Goal: Transaction & Acquisition: Complete application form

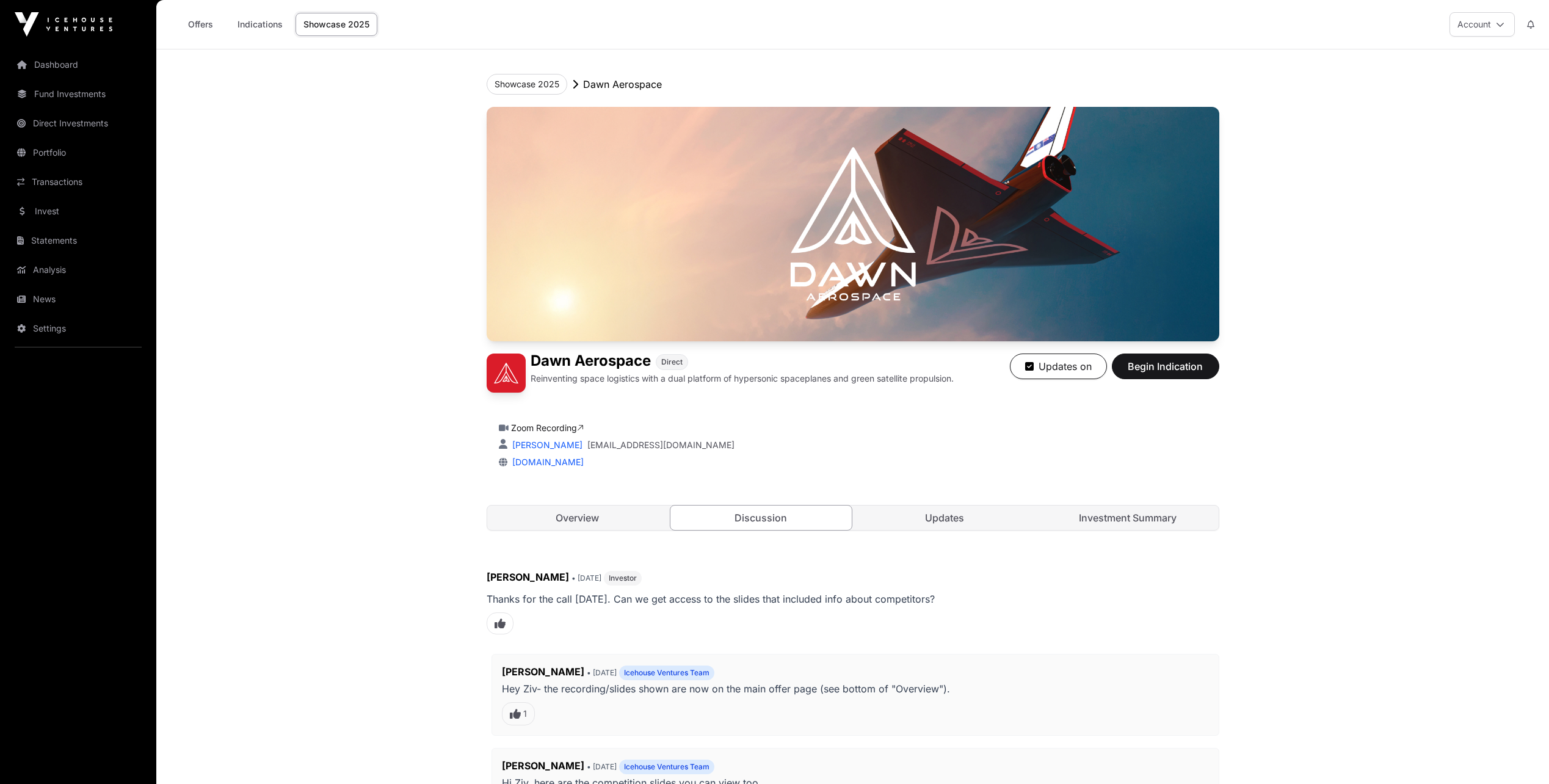
click at [203, 24] on link "Offers" at bounding box center [201, 24] width 49 height 23
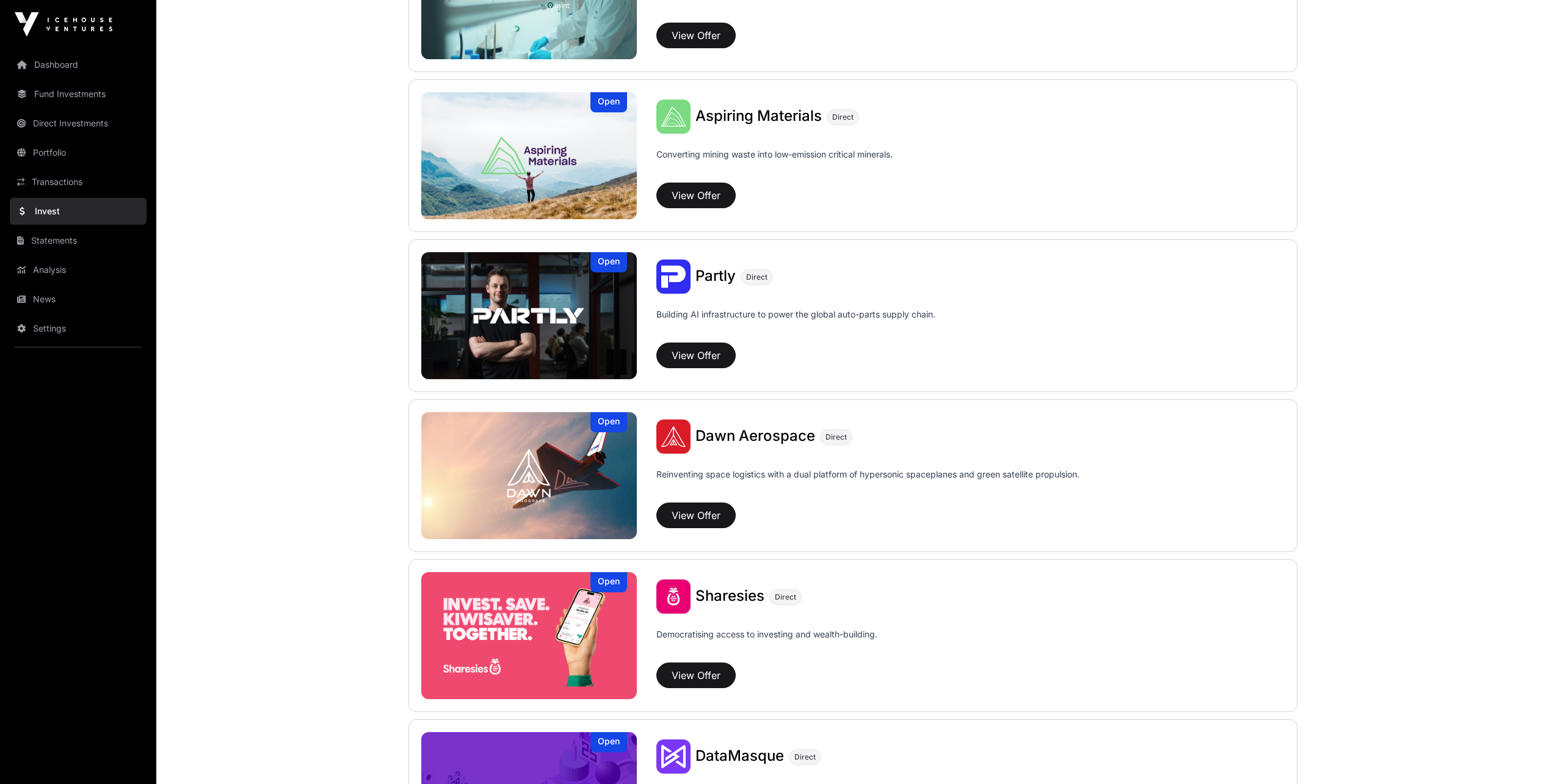
scroll to position [1038, 0]
click at [705, 360] on button "View Offer" at bounding box center [696, 355] width 80 height 26
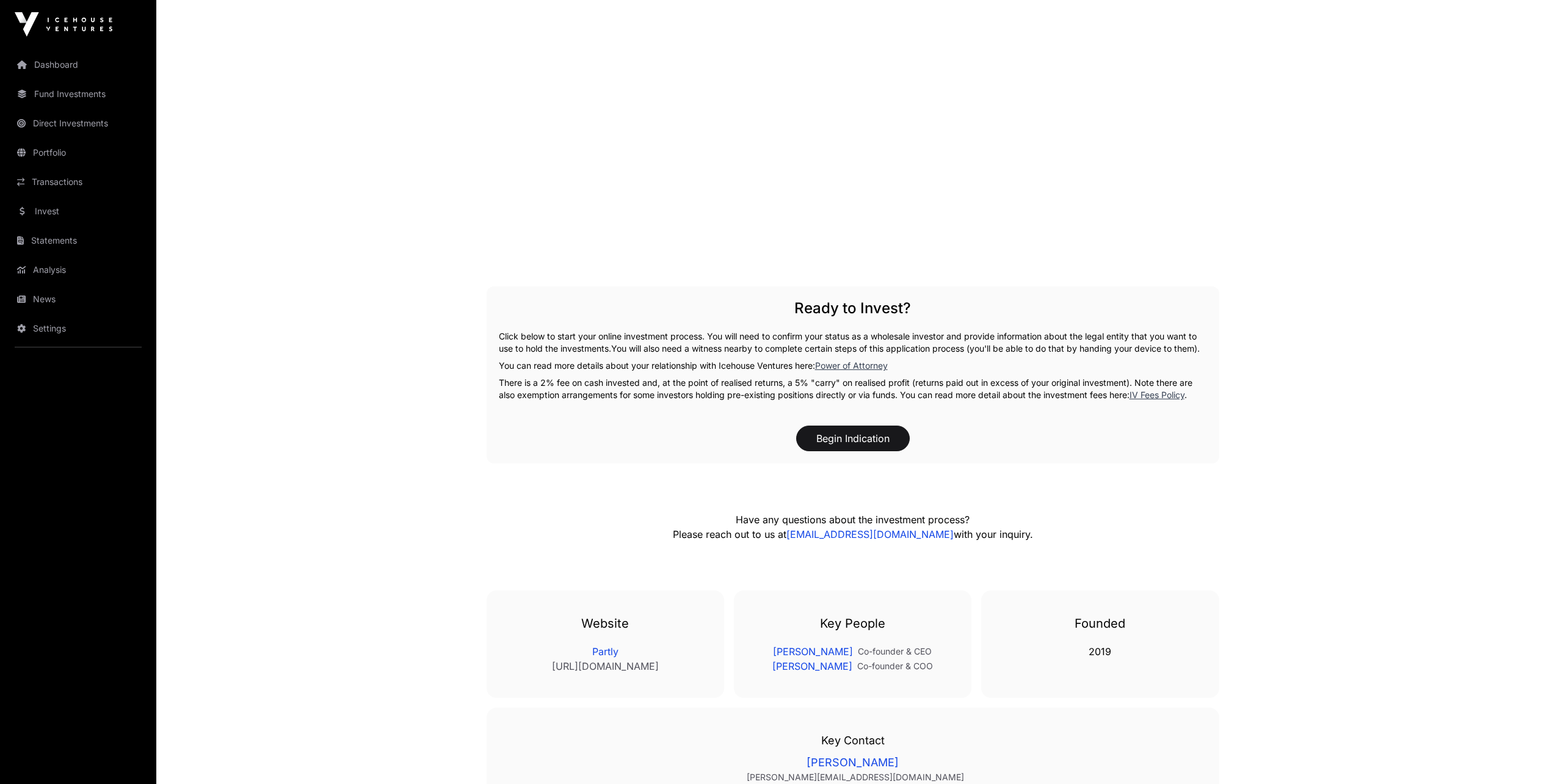
scroll to position [1831, 0]
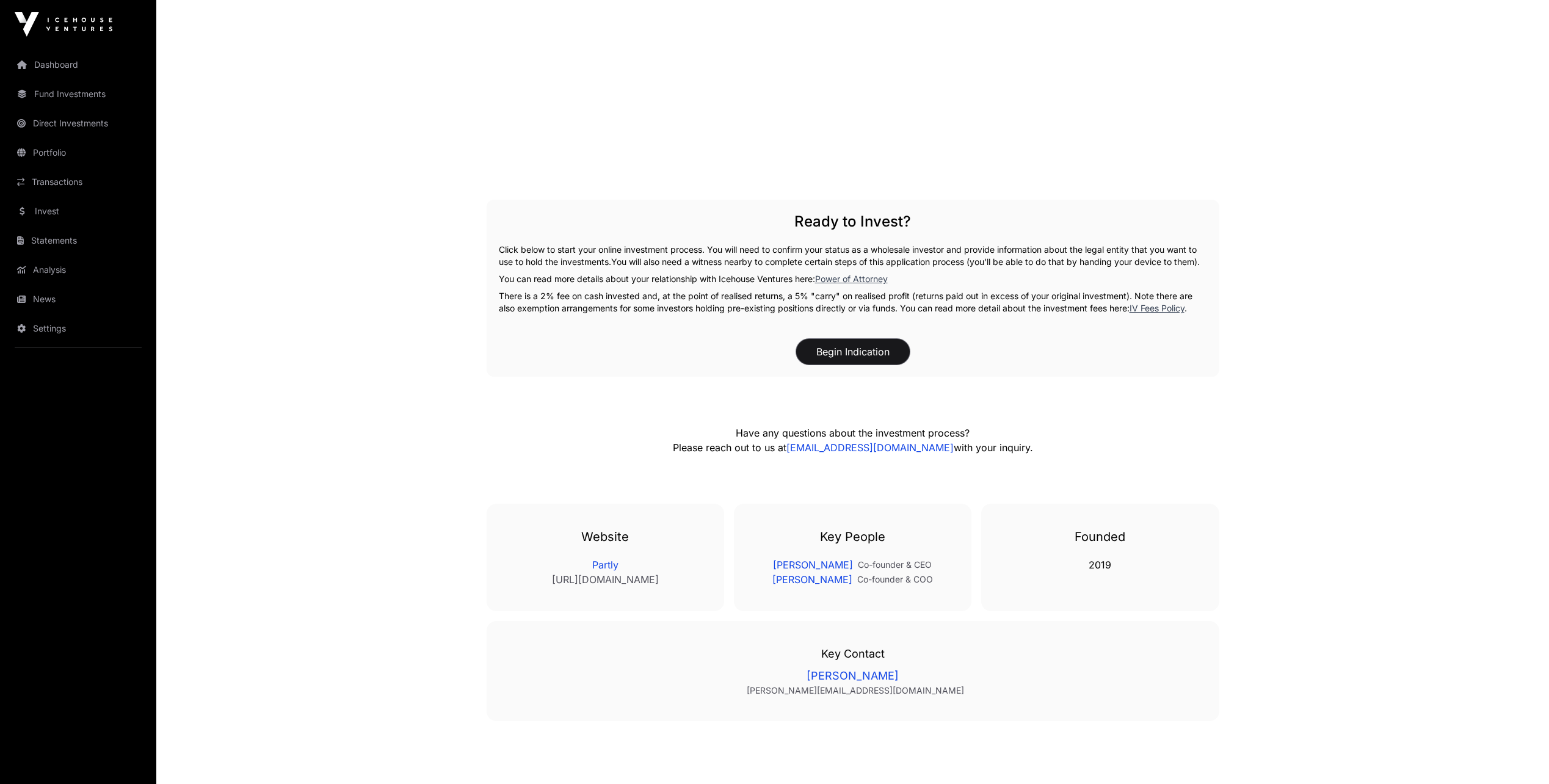
click at [835, 364] on button "Begin Indication" at bounding box center [853, 352] width 114 height 26
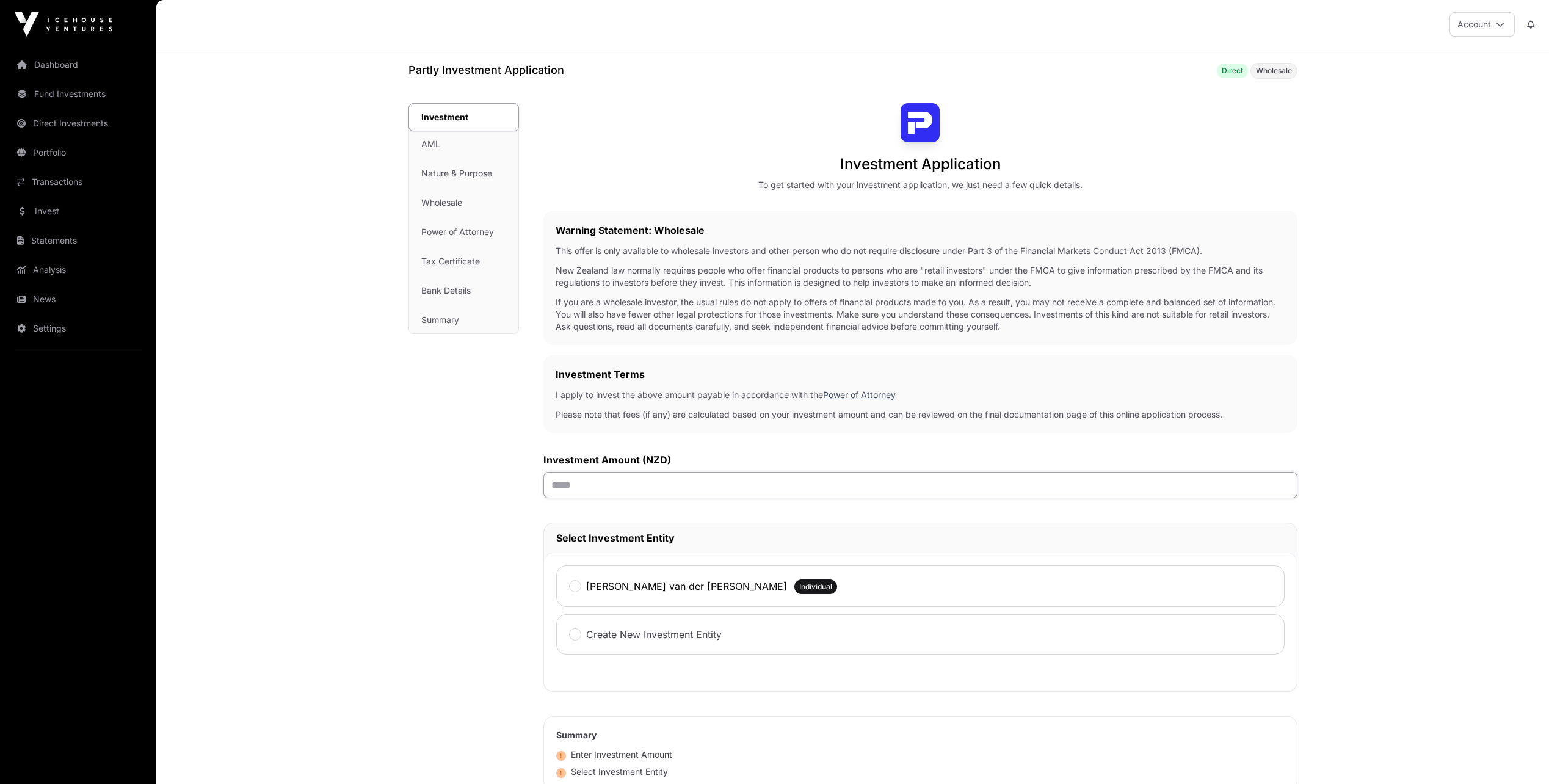
click at [569, 486] on input "text" at bounding box center [920, 485] width 754 height 27
type input "*******"
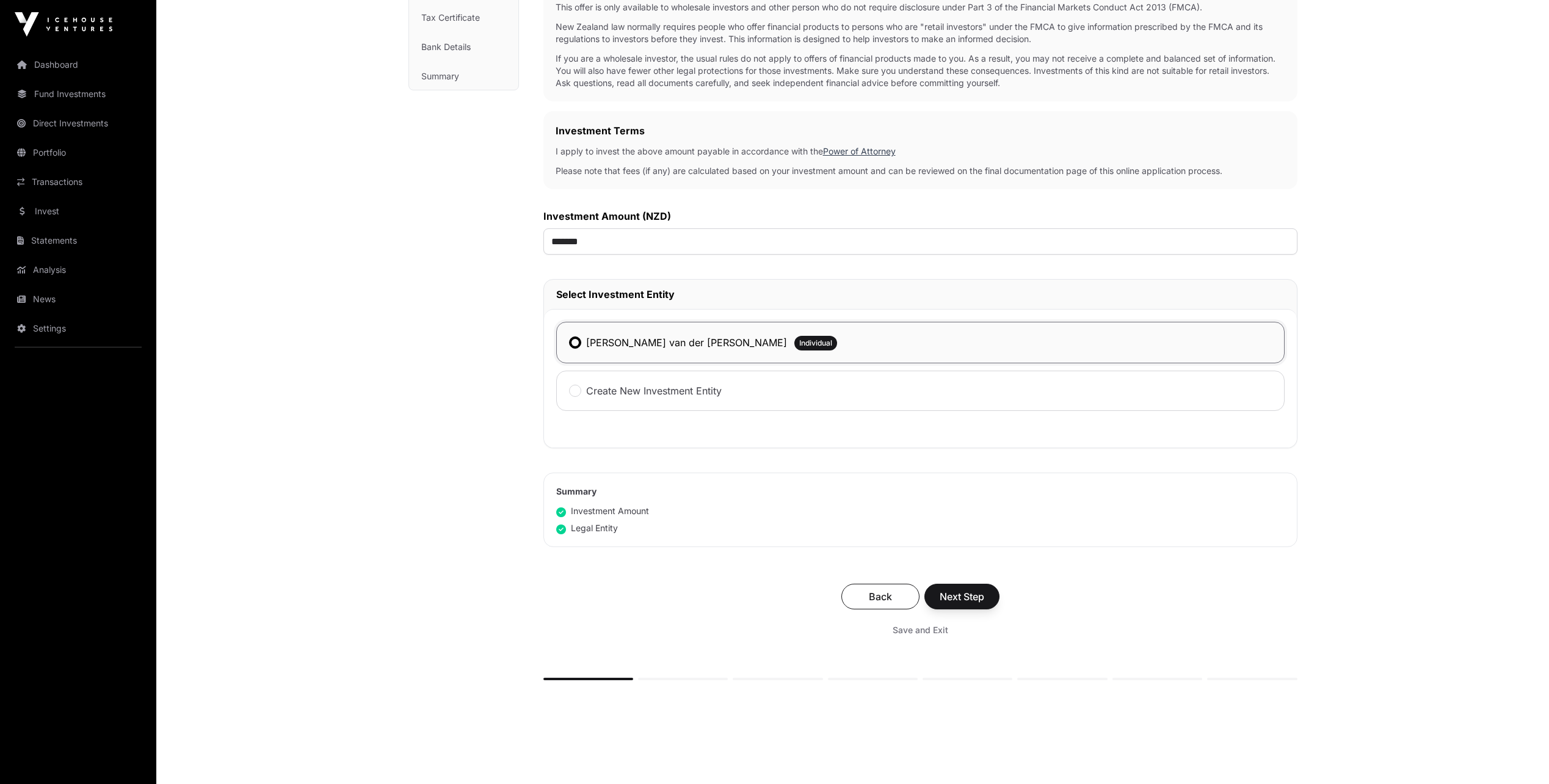
scroll to position [244, 0]
click at [946, 600] on span "Next Step" at bounding box center [962, 596] width 45 height 15
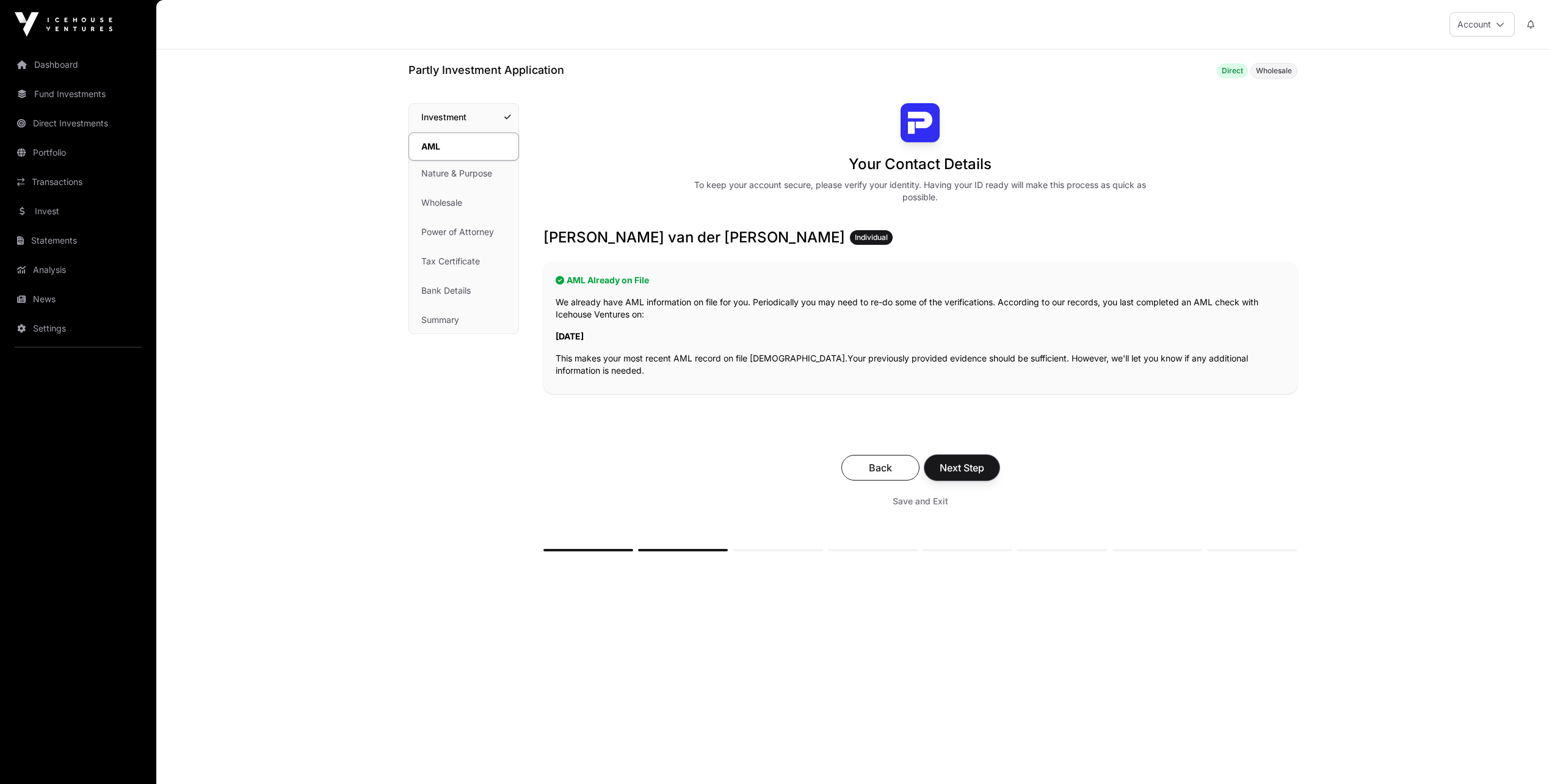
click at [967, 464] on span "Next Step" at bounding box center [962, 468] width 45 height 15
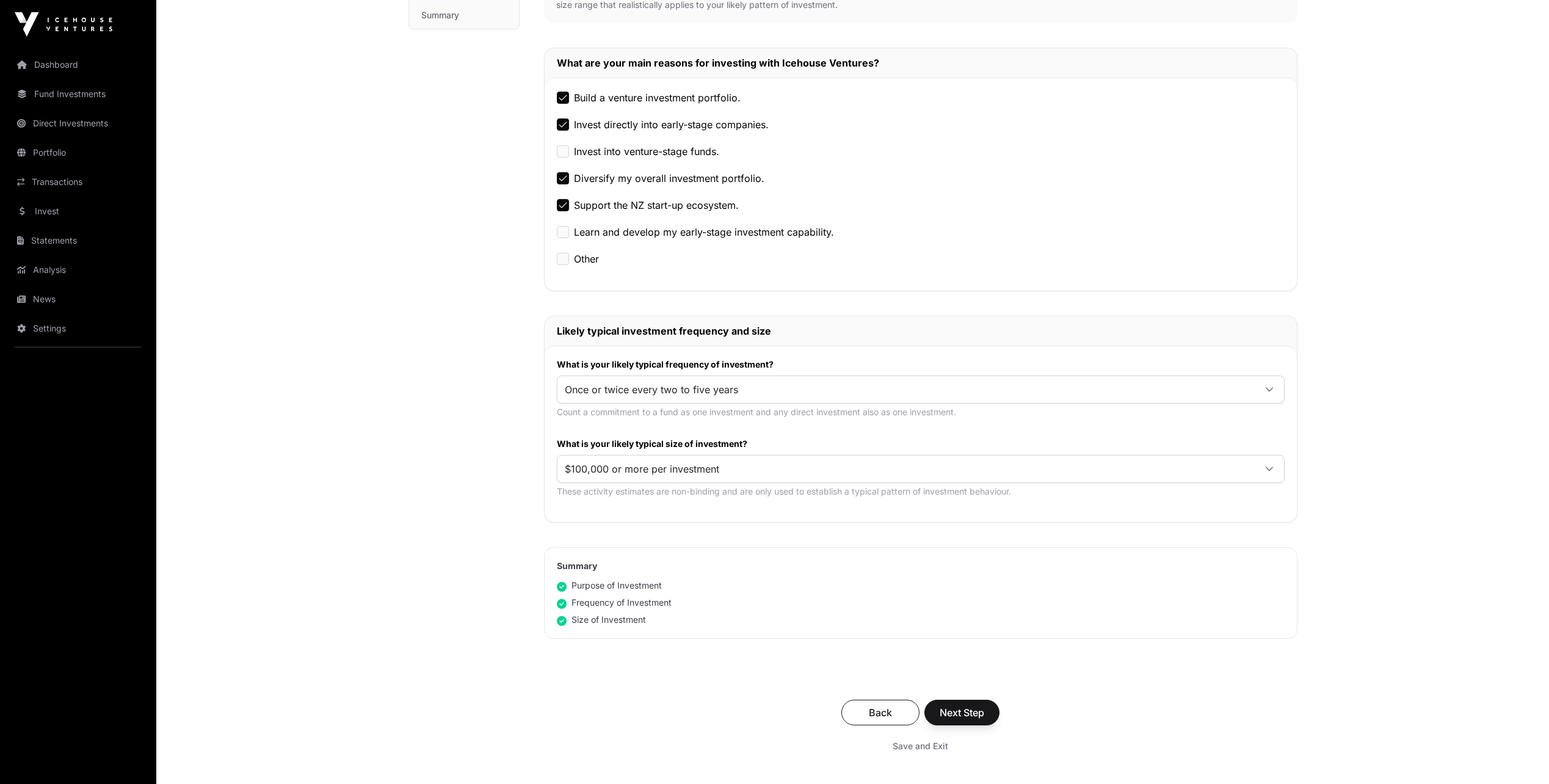
scroll to position [305, 0]
click at [569, 468] on span "$100,000 or more per investment" at bounding box center [906, 468] width 697 height 22
click at [973, 713] on span "Next Step" at bounding box center [962, 712] width 45 height 15
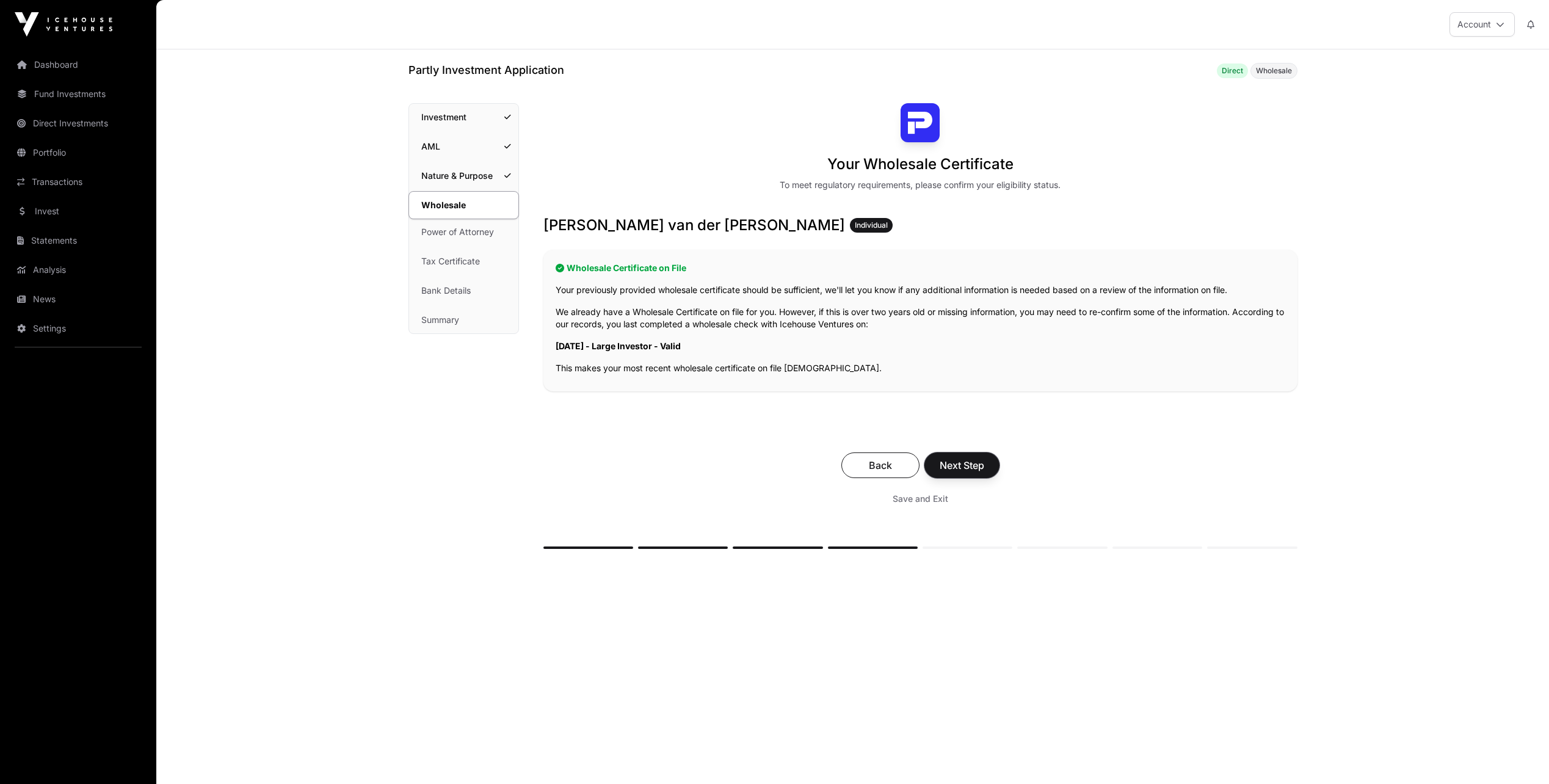
click at [969, 468] on span "Next Step" at bounding box center [962, 465] width 45 height 15
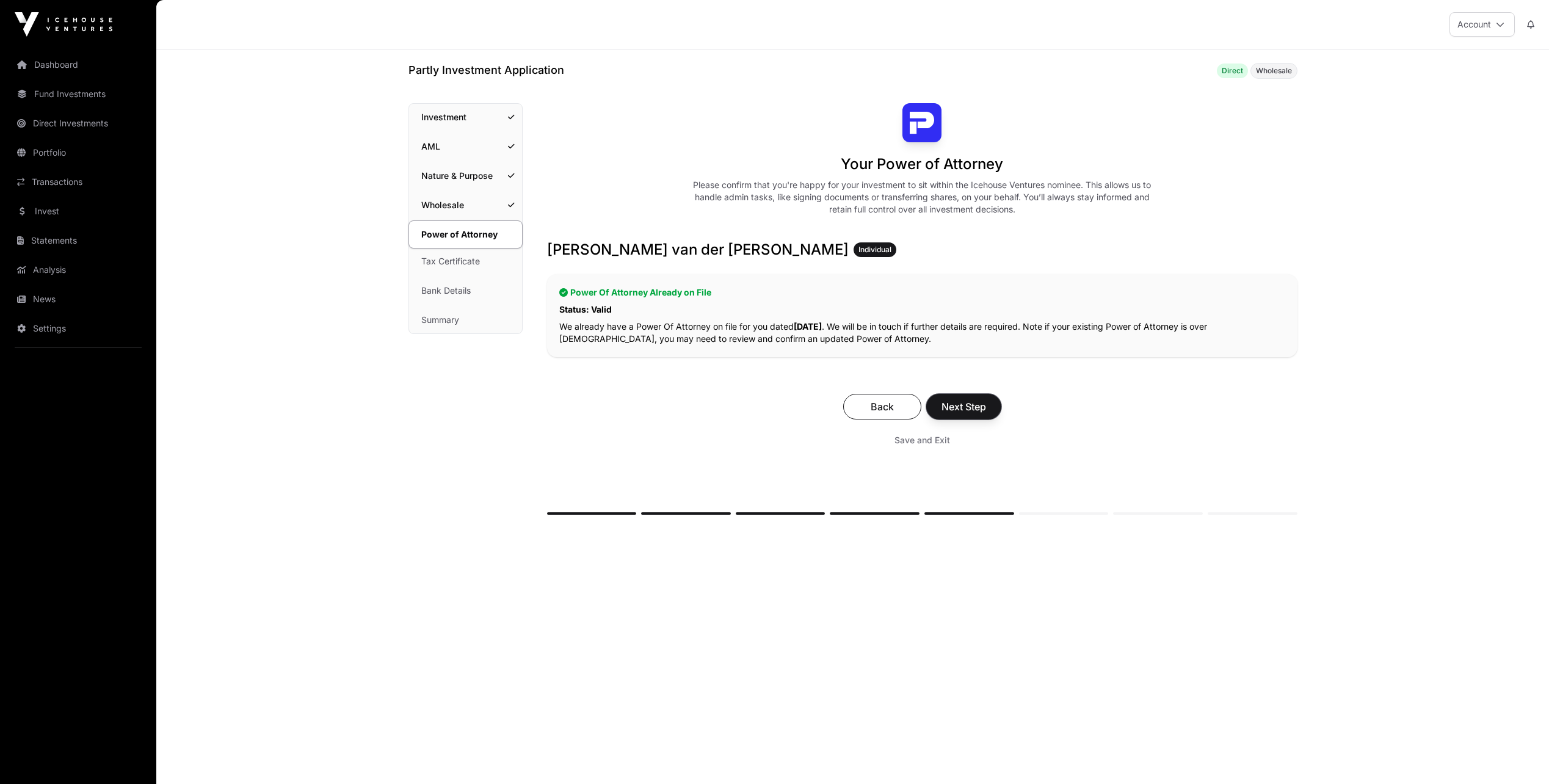
click at [971, 400] on span "Next Step" at bounding box center [964, 407] width 45 height 15
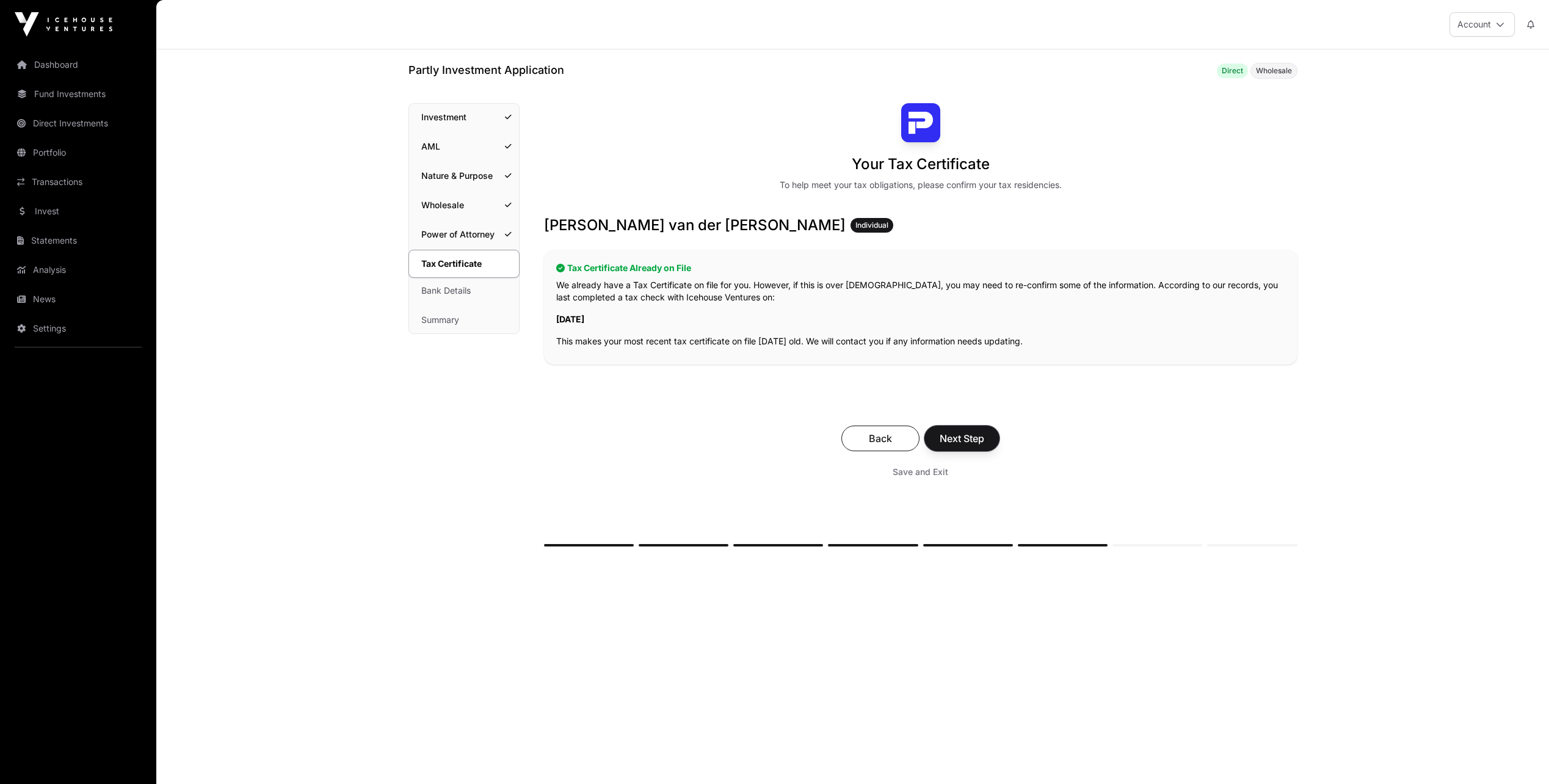
click at [974, 439] on span "Next Step" at bounding box center [962, 439] width 45 height 15
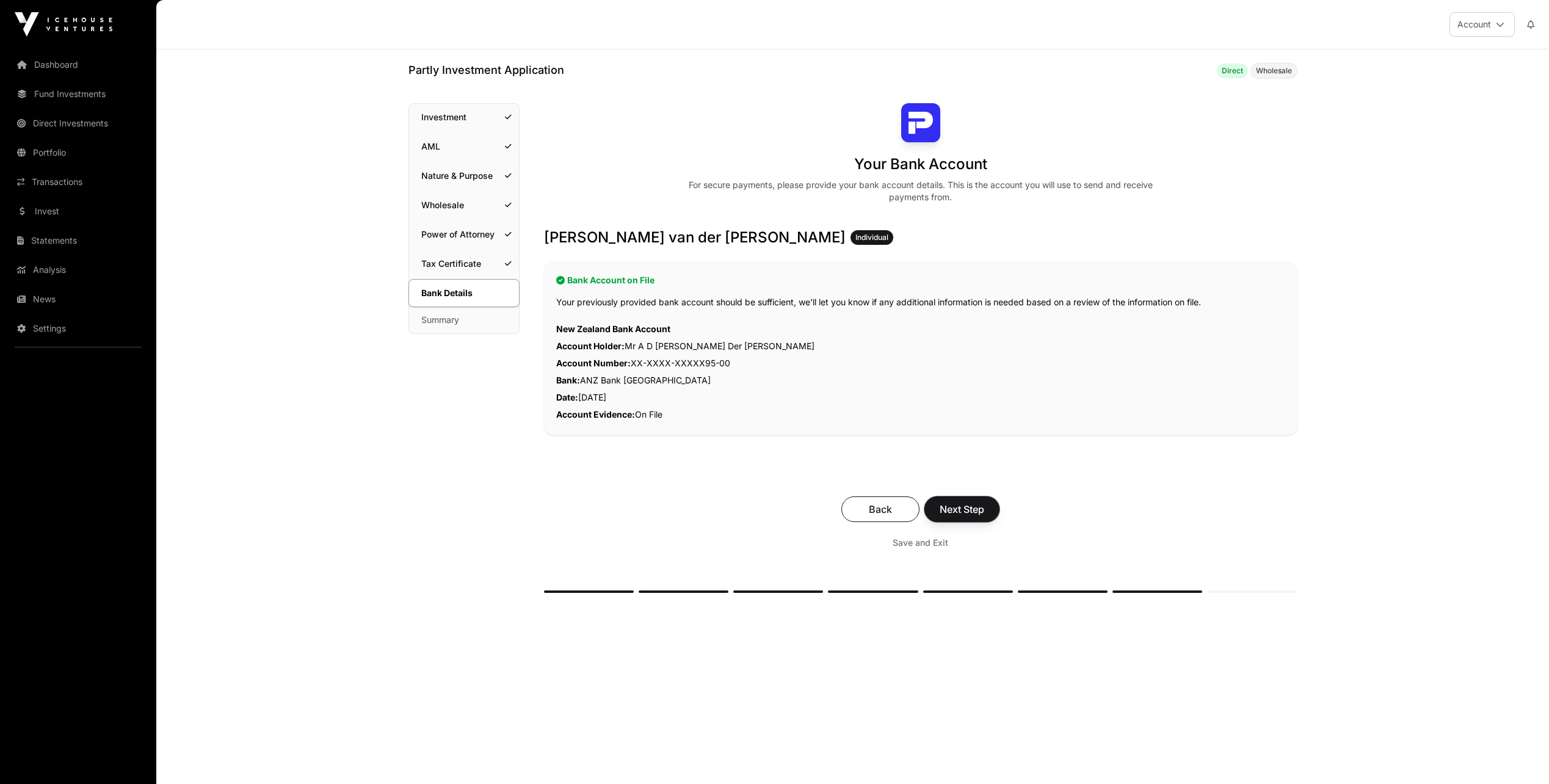
click at [977, 510] on span "Next Step" at bounding box center [962, 509] width 45 height 15
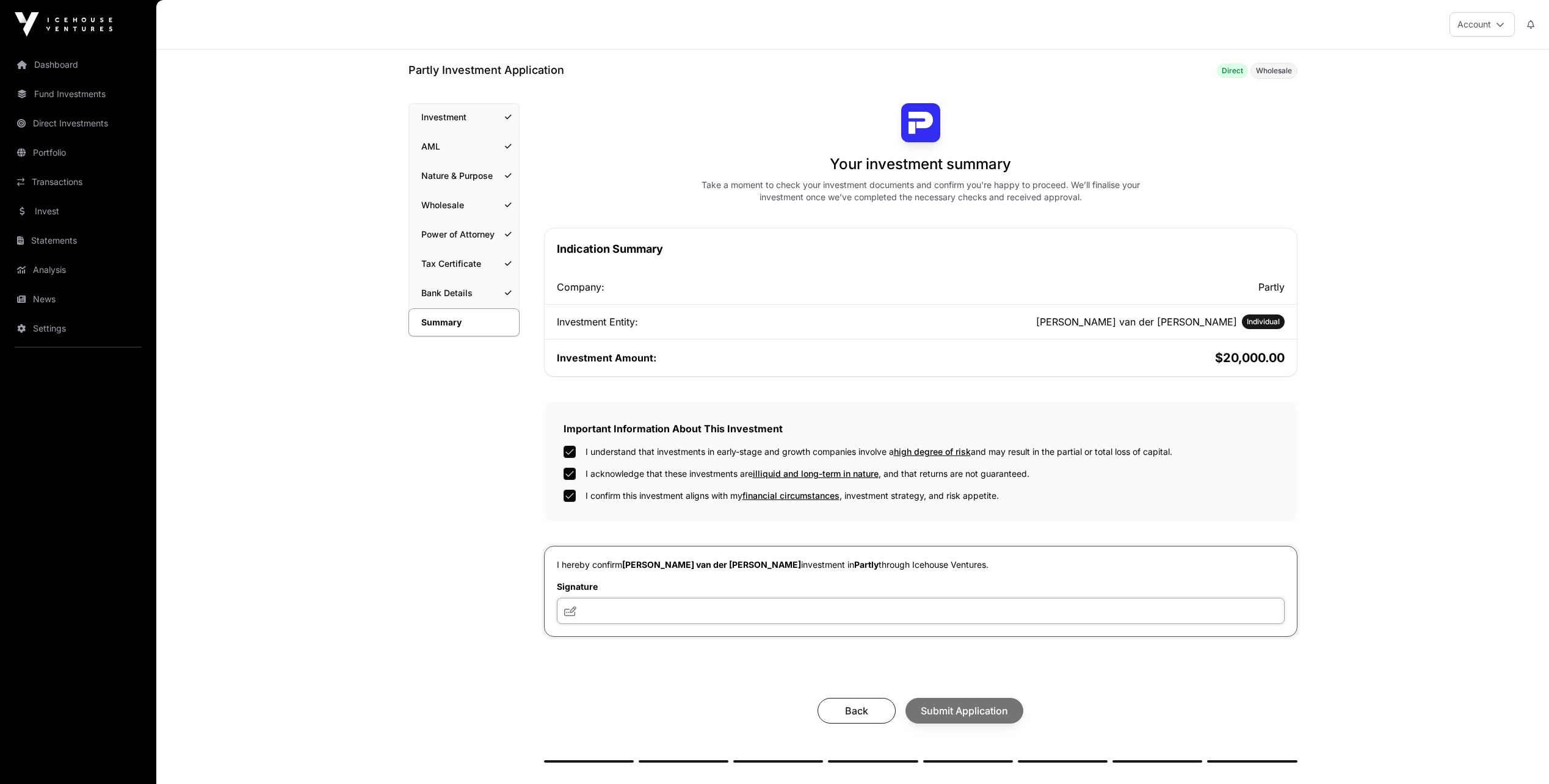
click at [581, 610] on input "text" at bounding box center [921, 611] width 728 height 27
click at [570, 609] on icon at bounding box center [570, 611] width 12 height 10
click at [571, 609] on icon at bounding box center [570, 611] width 12 height 10
click at [584, 609] on input "text" at bounding box center [921, 611] width 728 height 27
type input "**********"
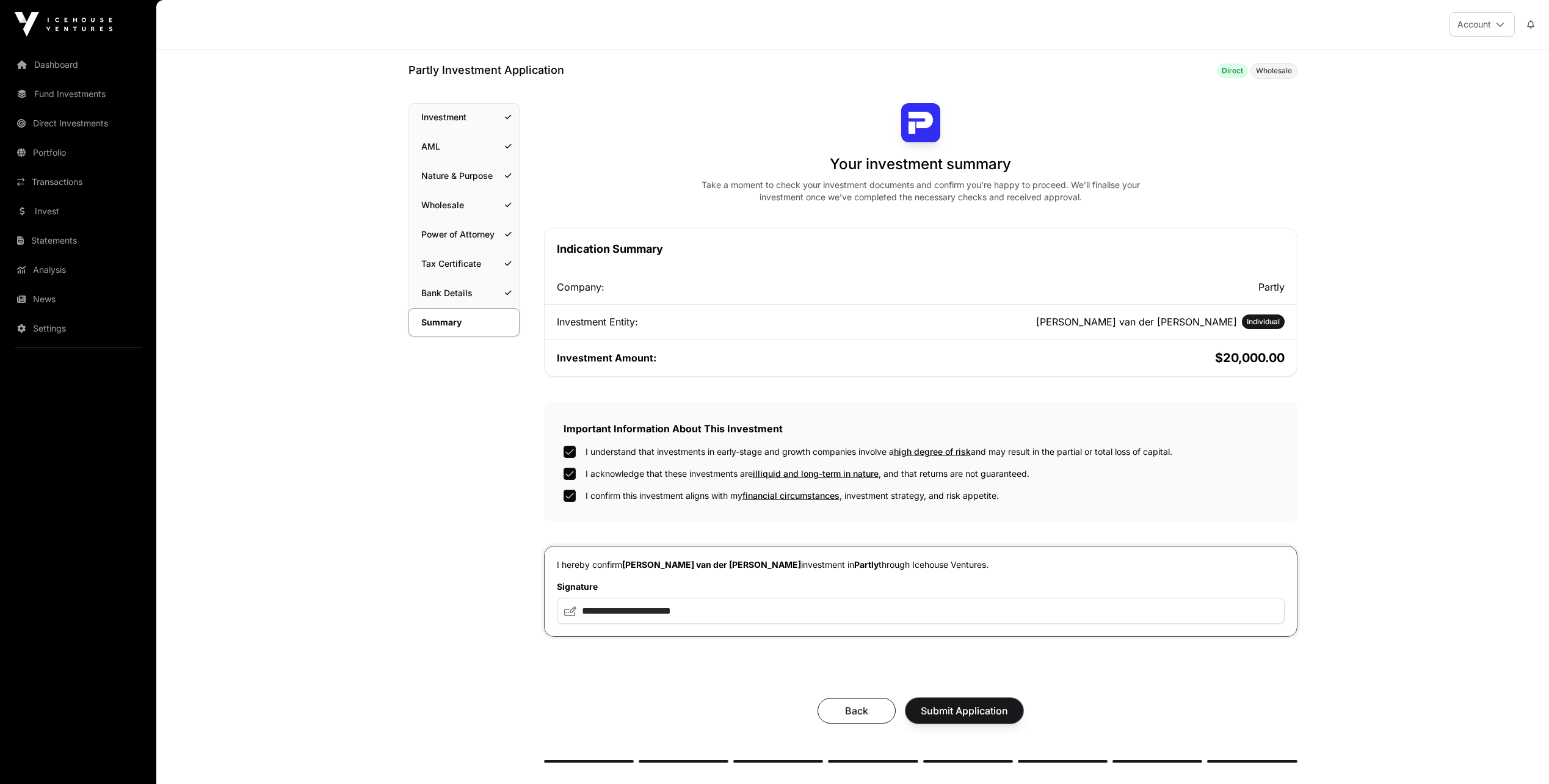
click at [952, 709] on span "Submit Application" at bounding box center [965, 711] width 87 height 15
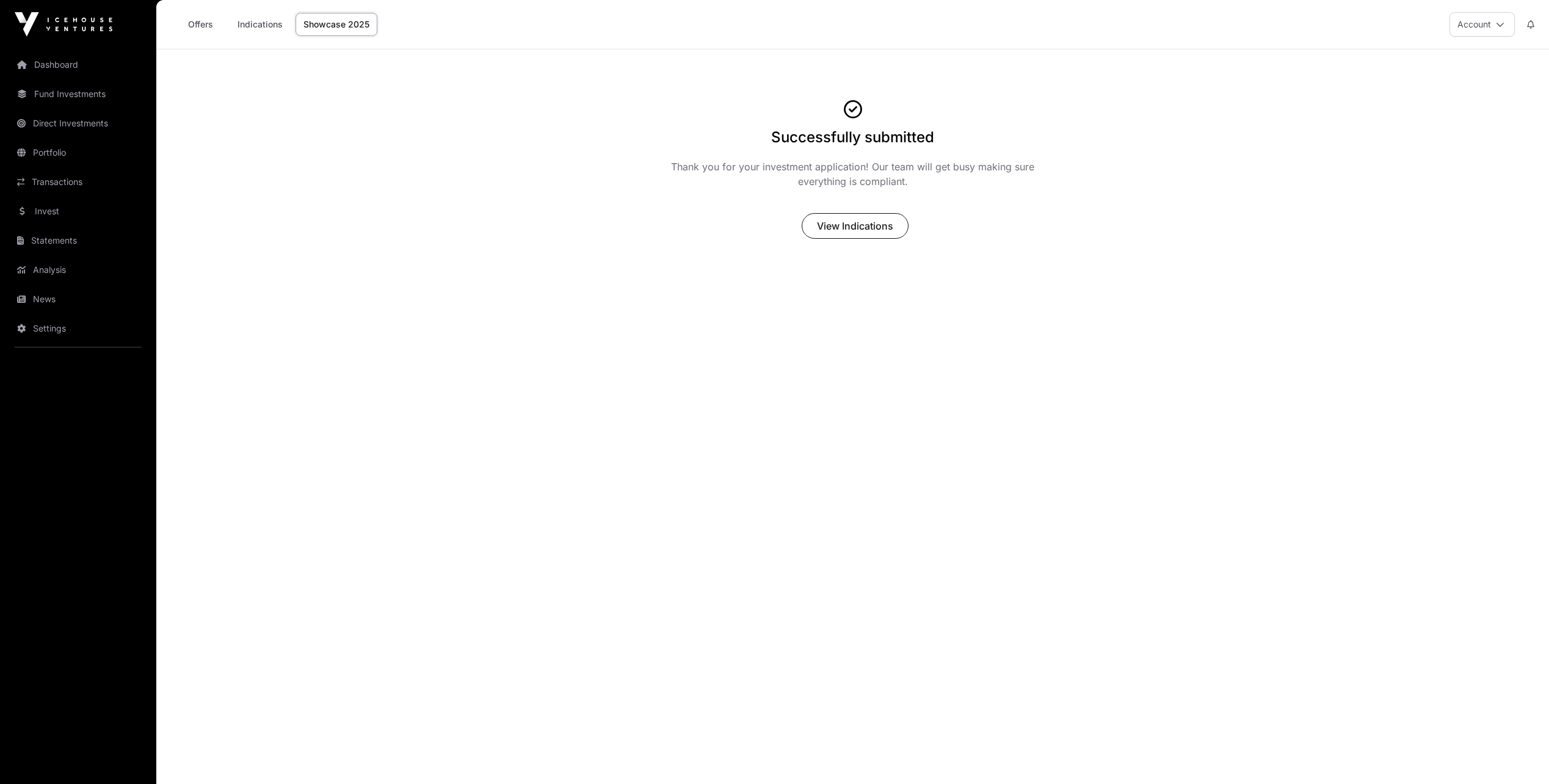
click at [67, 92] on link "Fund Investments" at bounding box center [78, 93] width 137 height 27
click at [63, 121] on link "Direct Investments" at bounding box center [78, 123] width 137 height 27
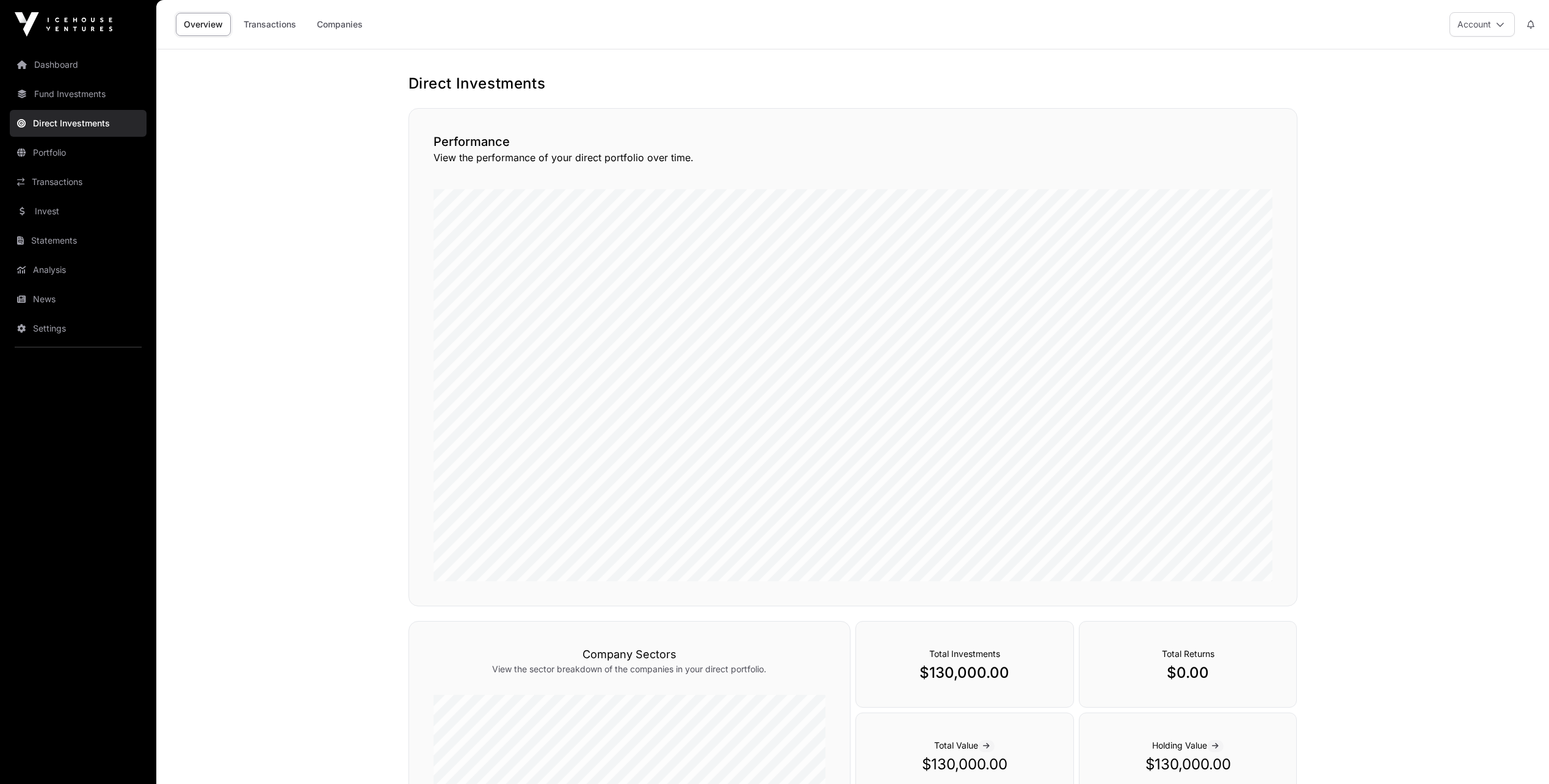
click at [52, 155] on link "Portfolio" at bounding box center [78, 152] width 137 height 27
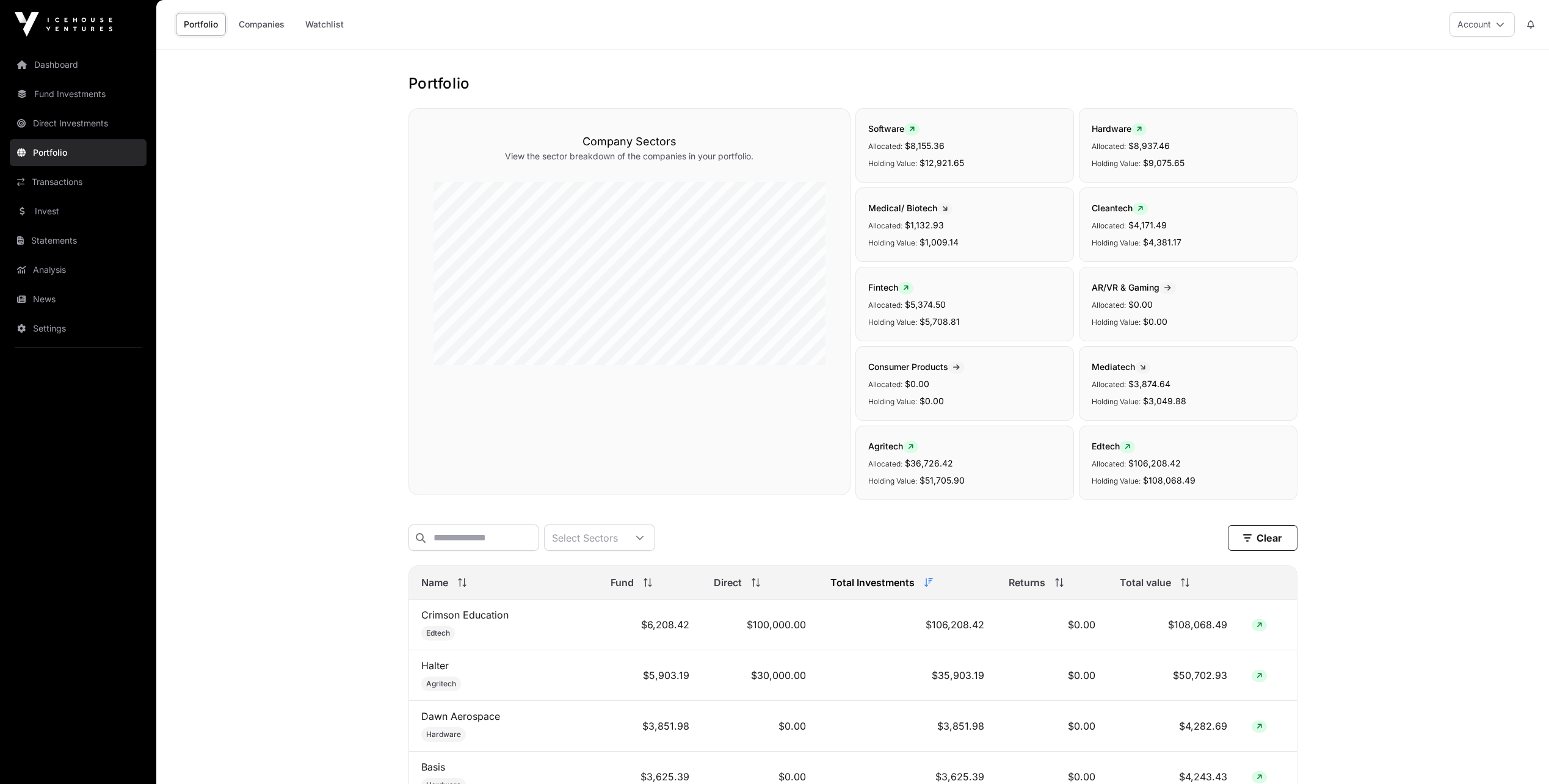
click at [255, 24] on link "Companies" at bounding box center [261, 24] width 62 height 23
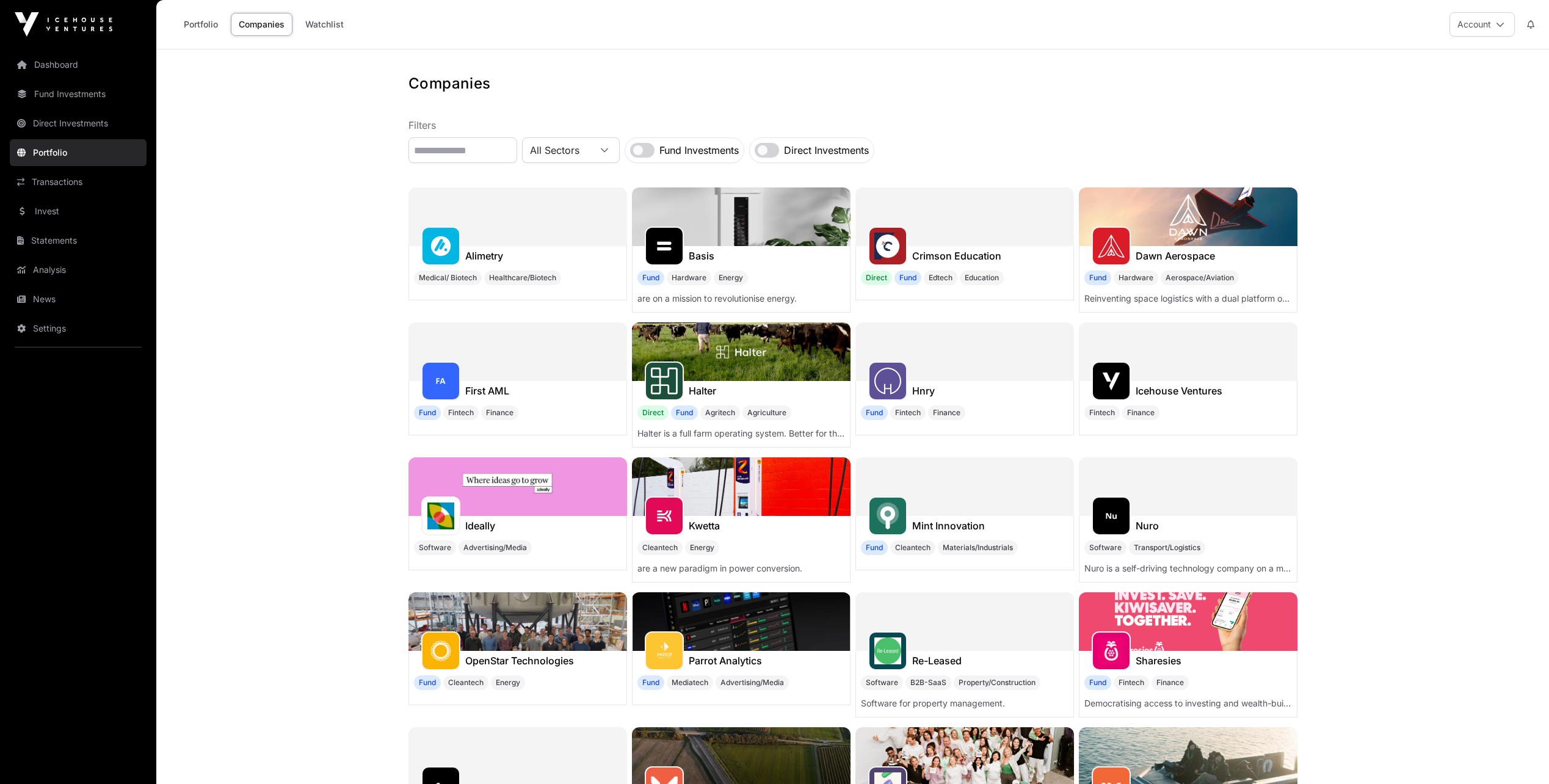
click at [745, 219] on img at bounding box center [741, 217] width 218 height 58
click at [961, 228] on div at bounding box center [965, 217] width 218 height 58
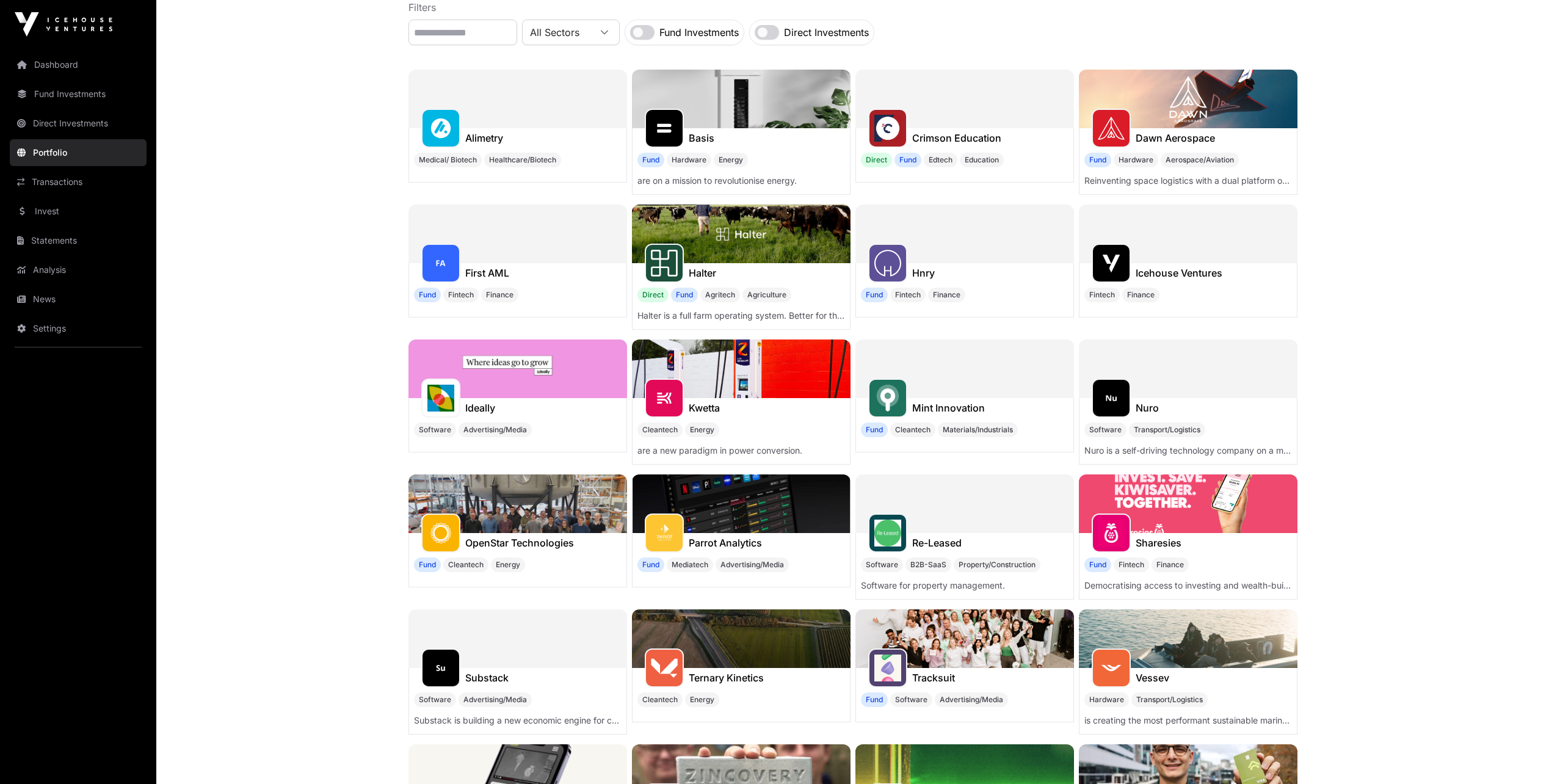
scroll to position [122, 0]
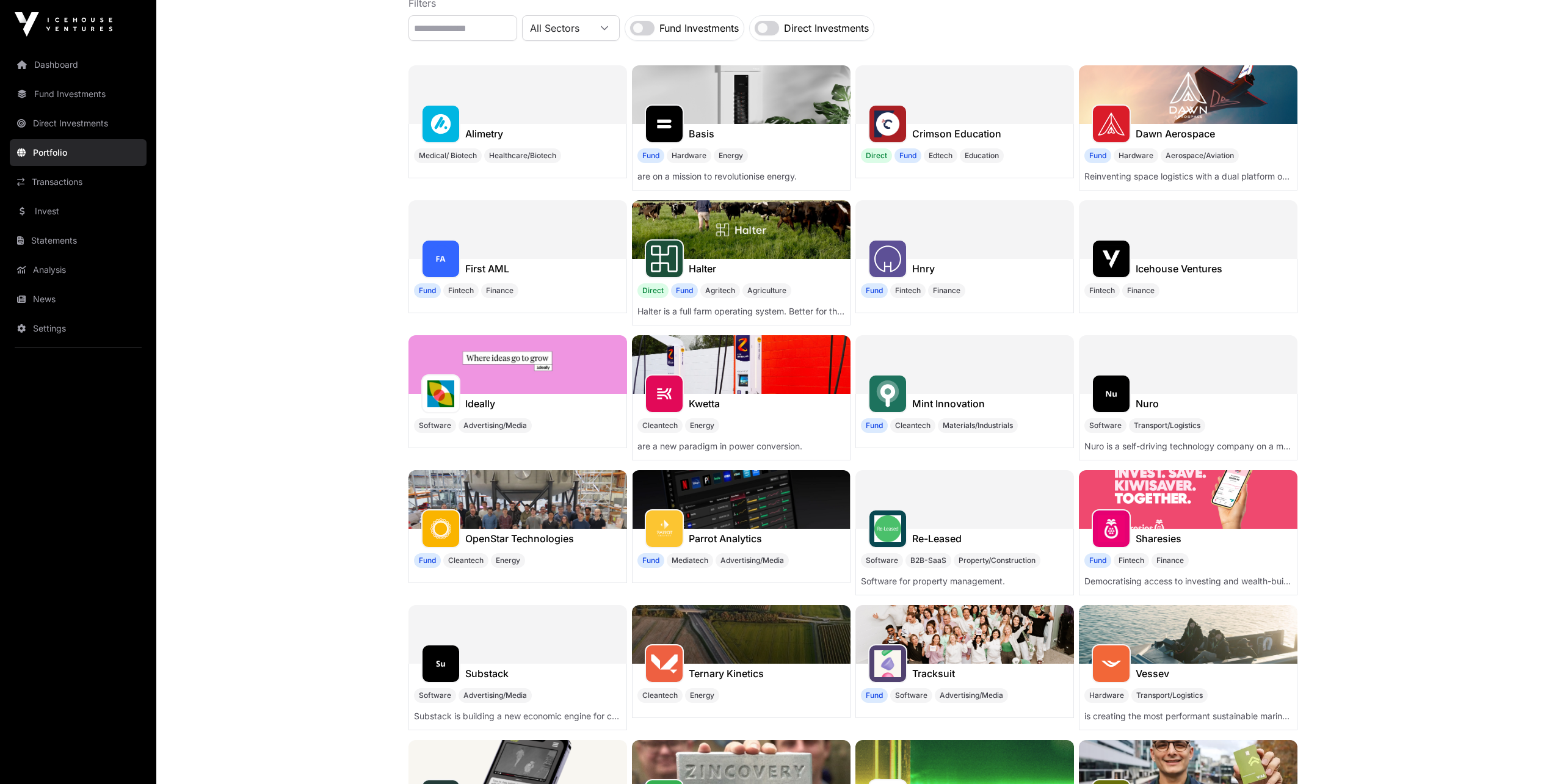
click at [1142, 503] on img at bounding box center [1188, 499] width 218 height 58
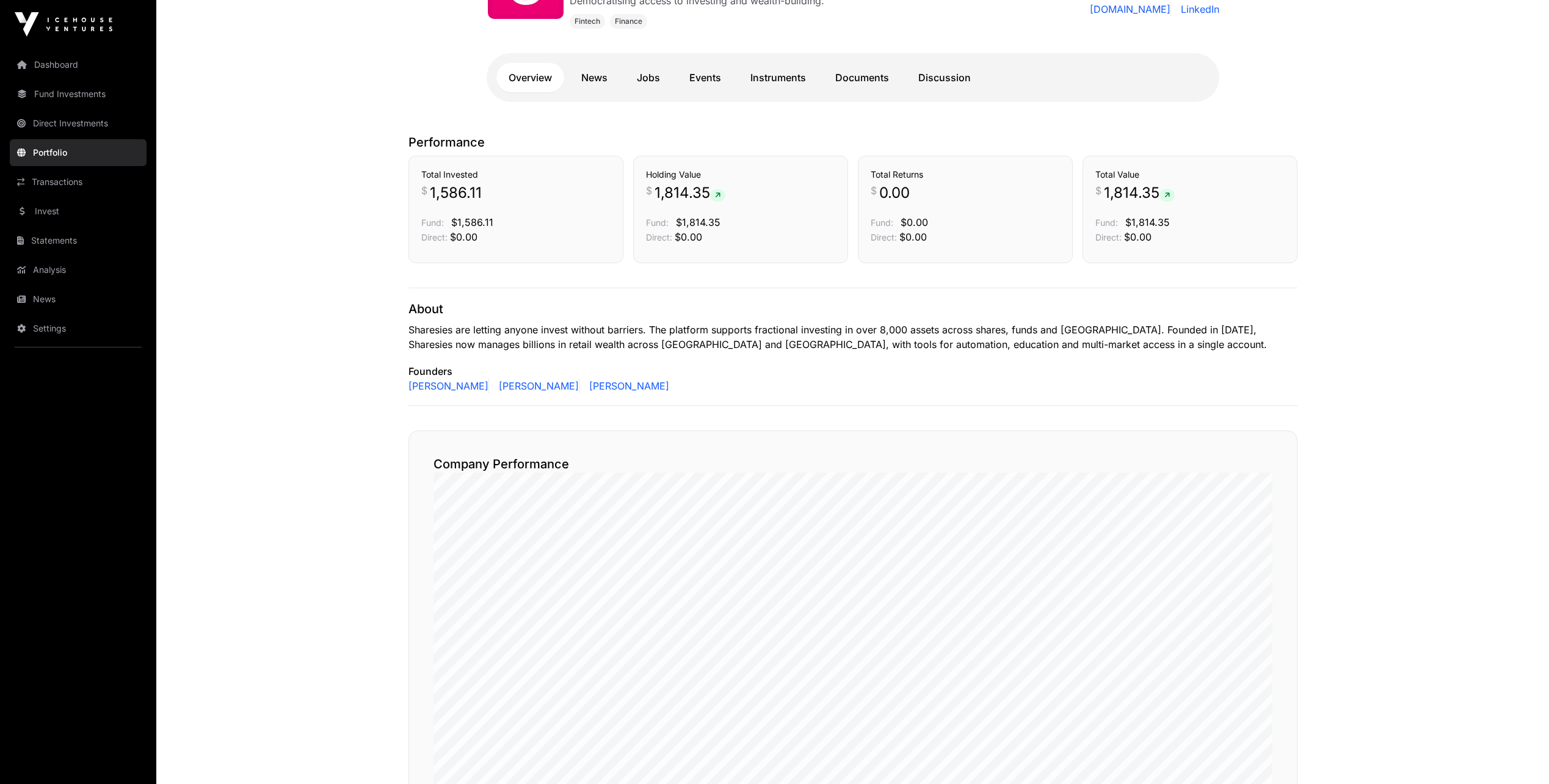
scroll to position [118, 0]
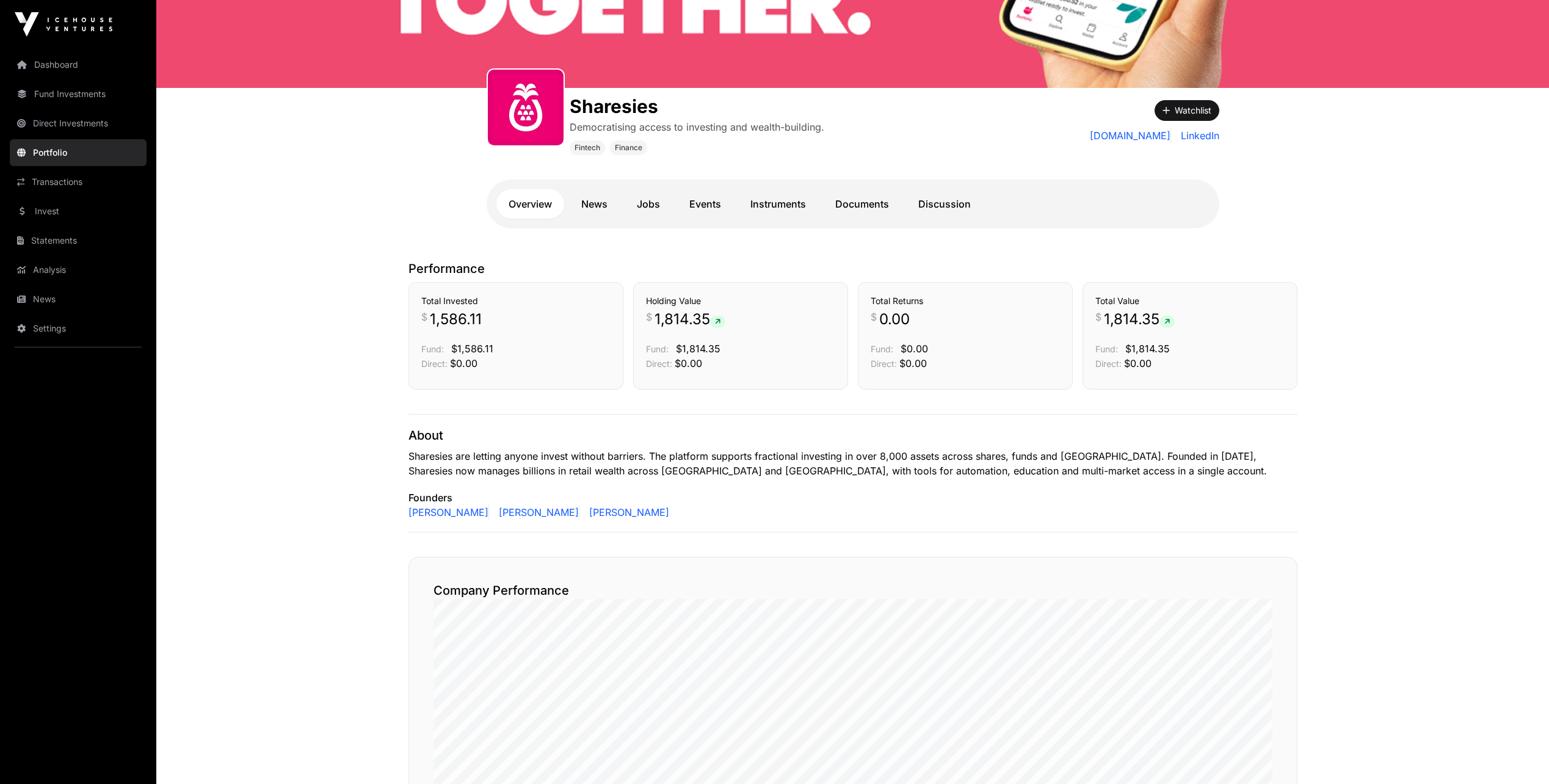
click at [932, 202] on link "Discussion" at bounding box center [944, 203] width 77 height 29
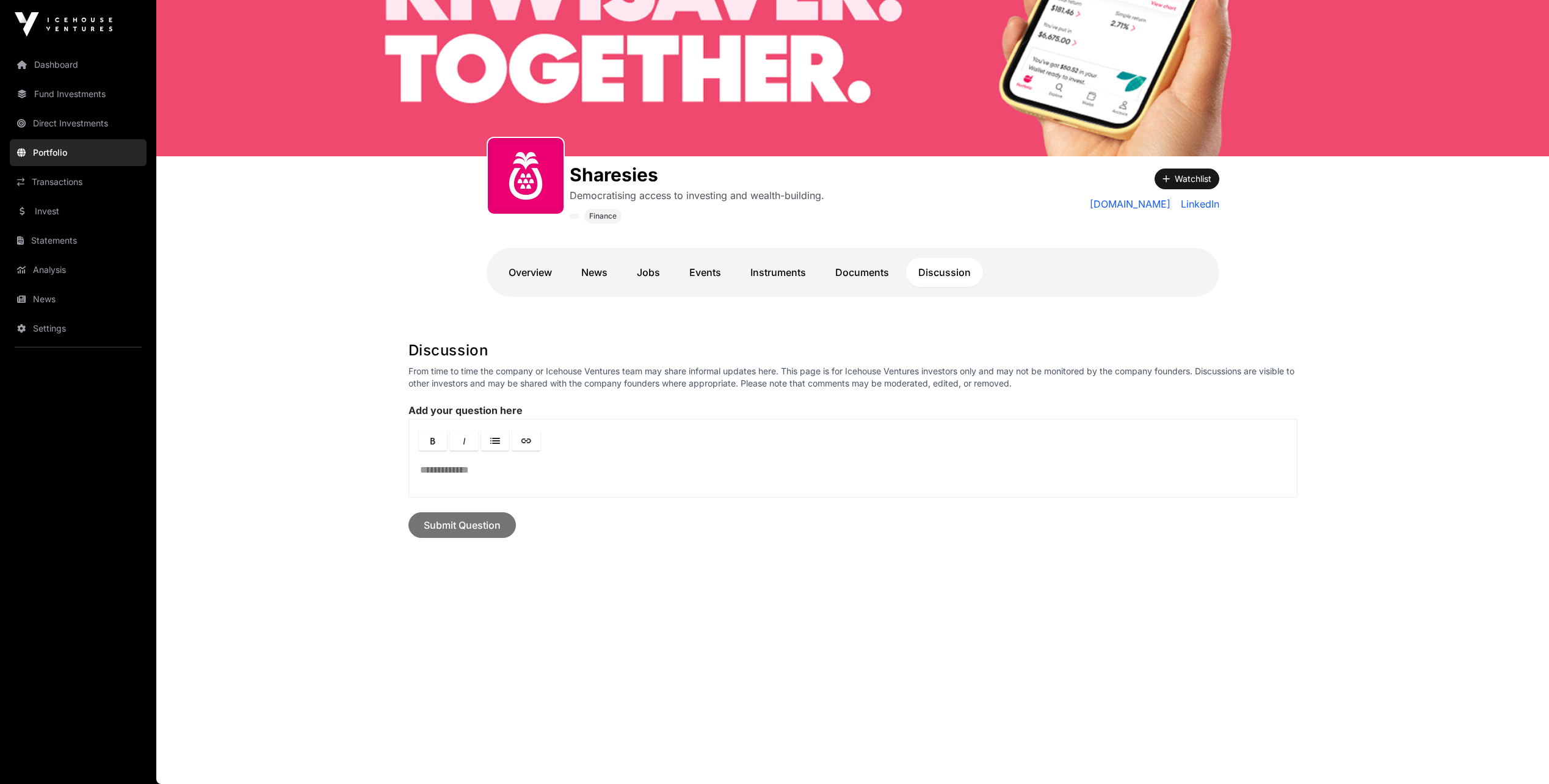
click at [862, 276] on link "Documents" at bounding box center [862, 272] width 78 height 29
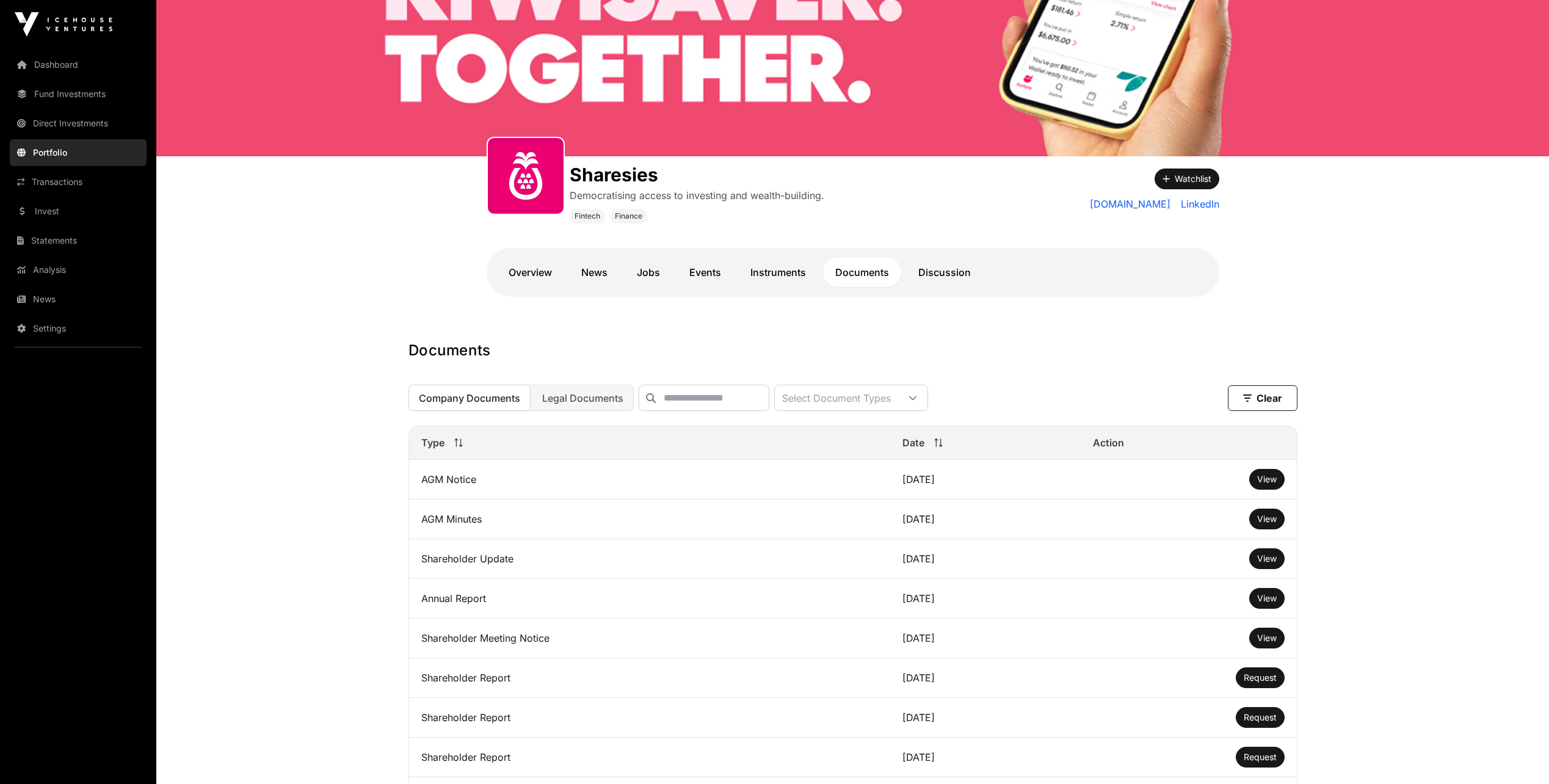
click at [1266, 603] on span "View" at bounding box center [1267, 598] width 20 height 10
click at [51, 67] on link "Dashboard" at bounding box center [78, 64] width 137 height 27
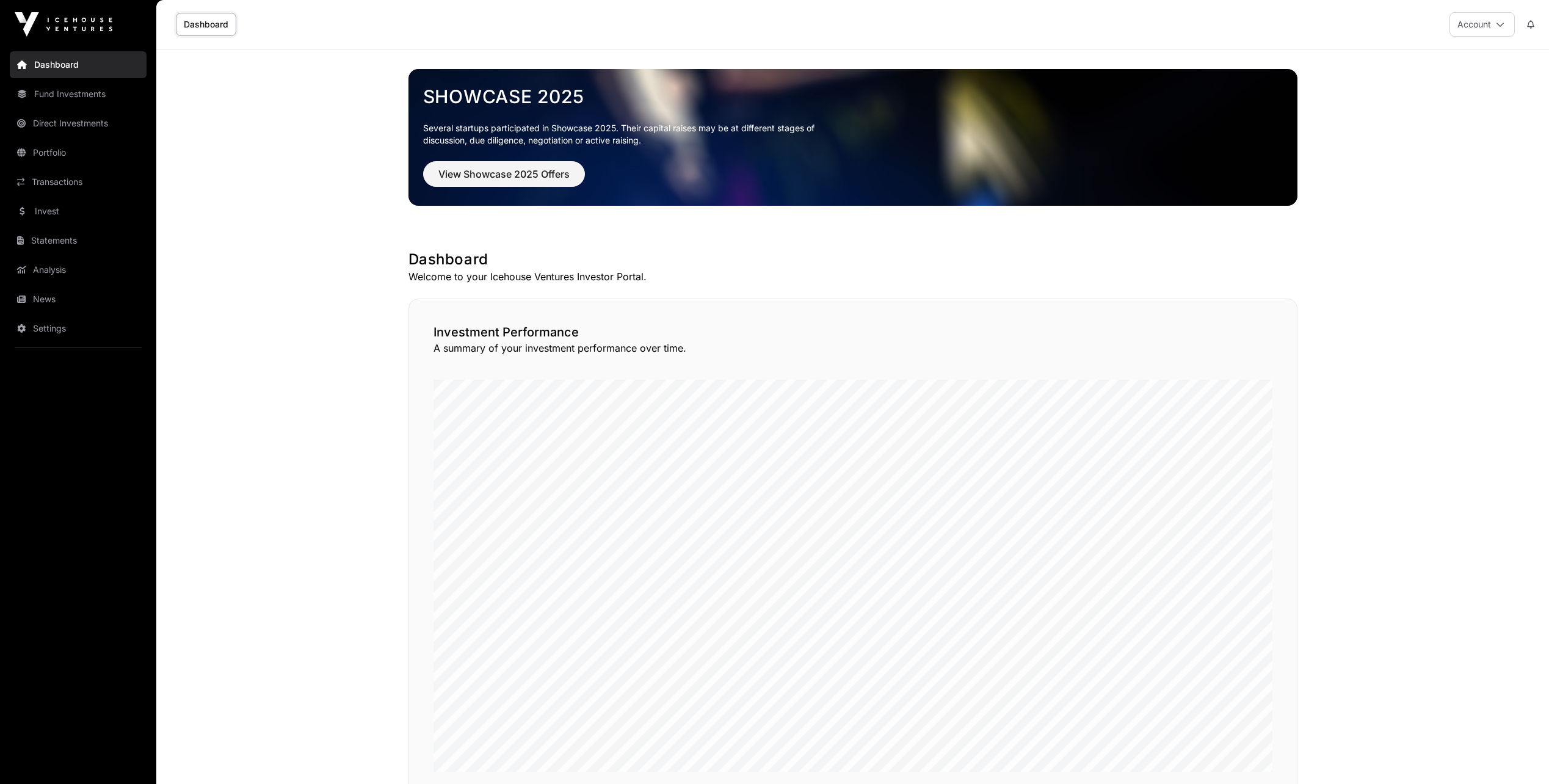
click at [51, 211] on link "Invest" at bounding box center [78, 211] width 137 height 27
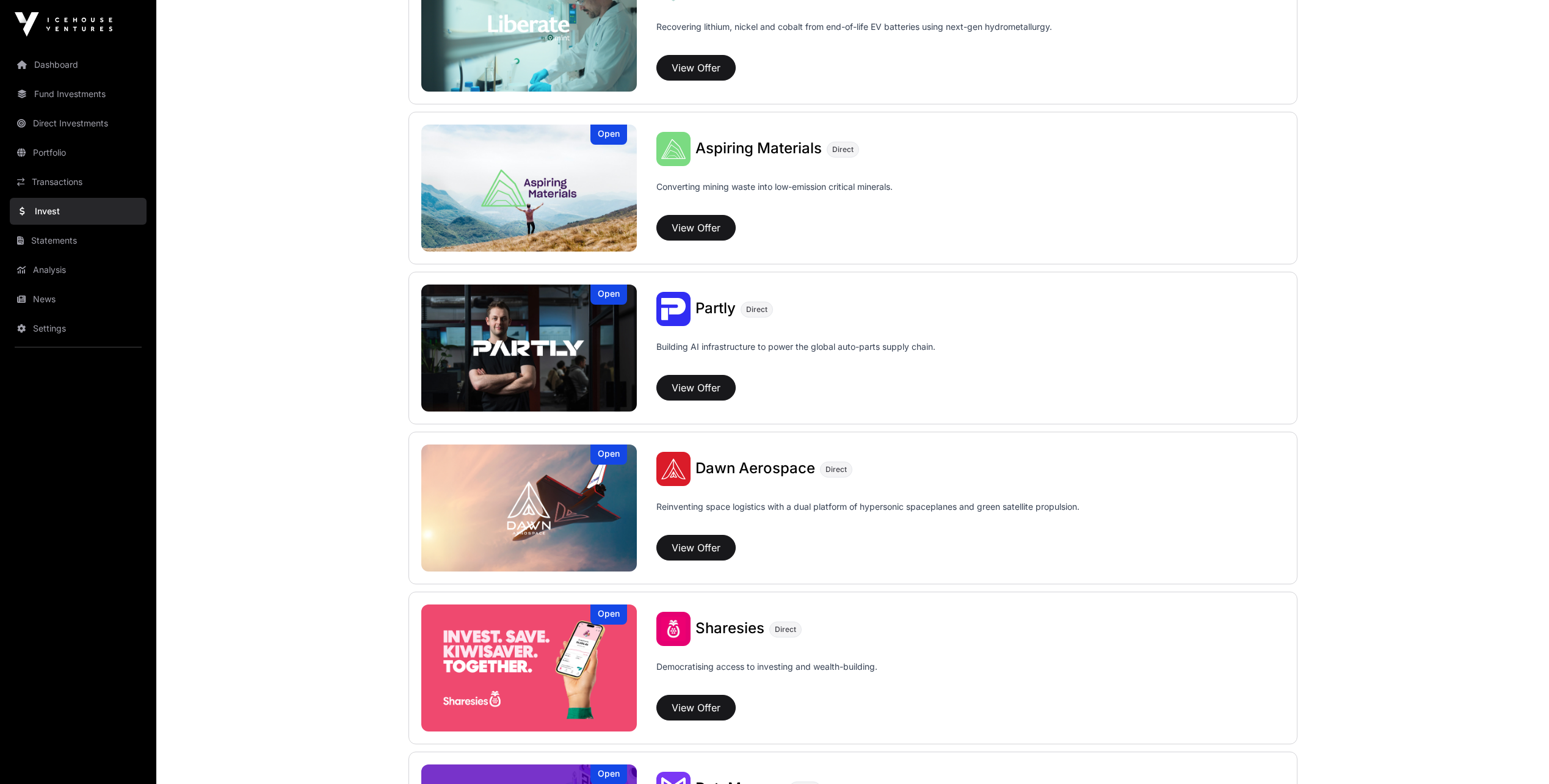
scroll to position [1038, 0]
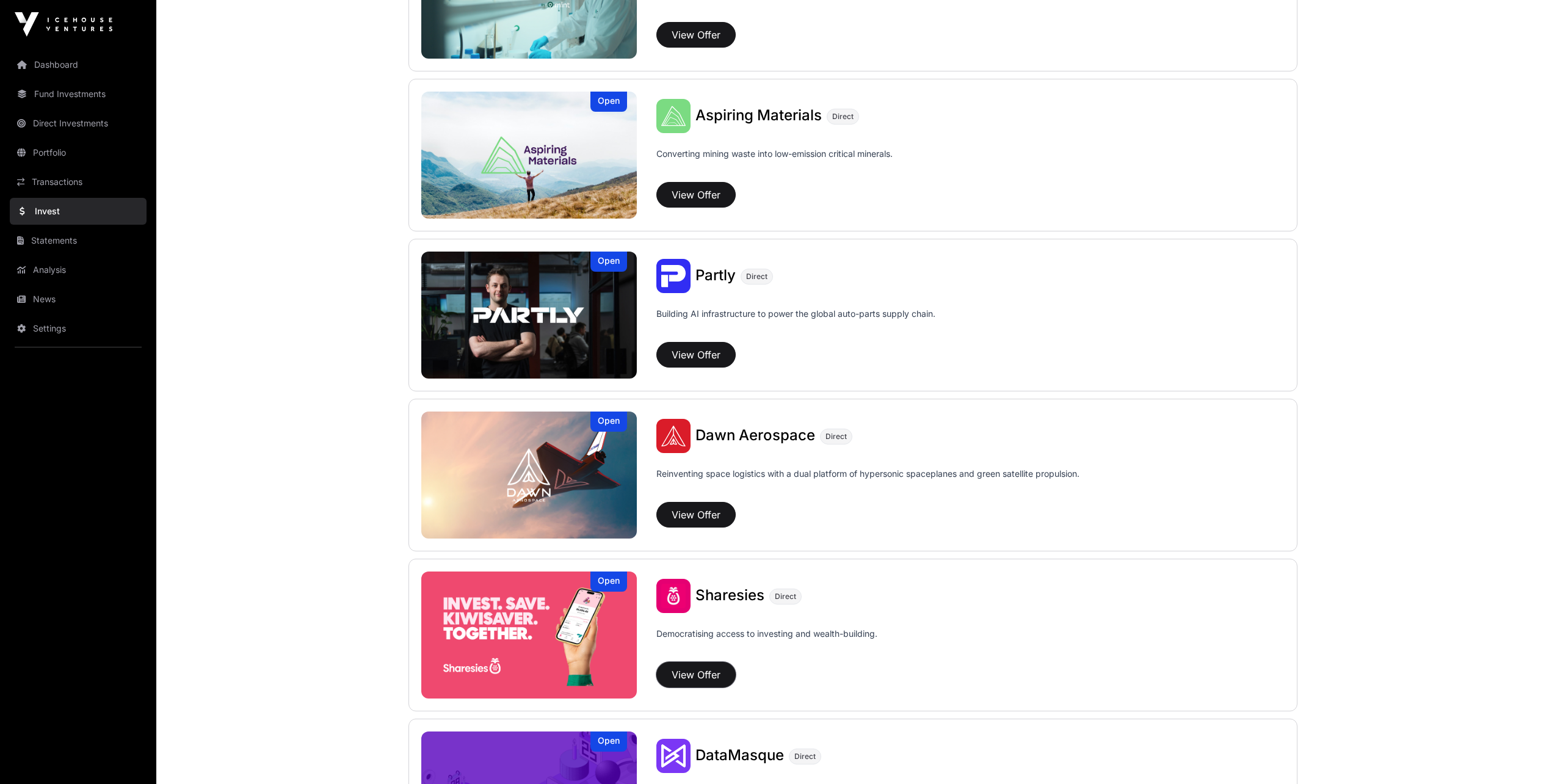
click at [693, 672] on button "View Offer" at bounding box center [696, 675] width 80 height 26
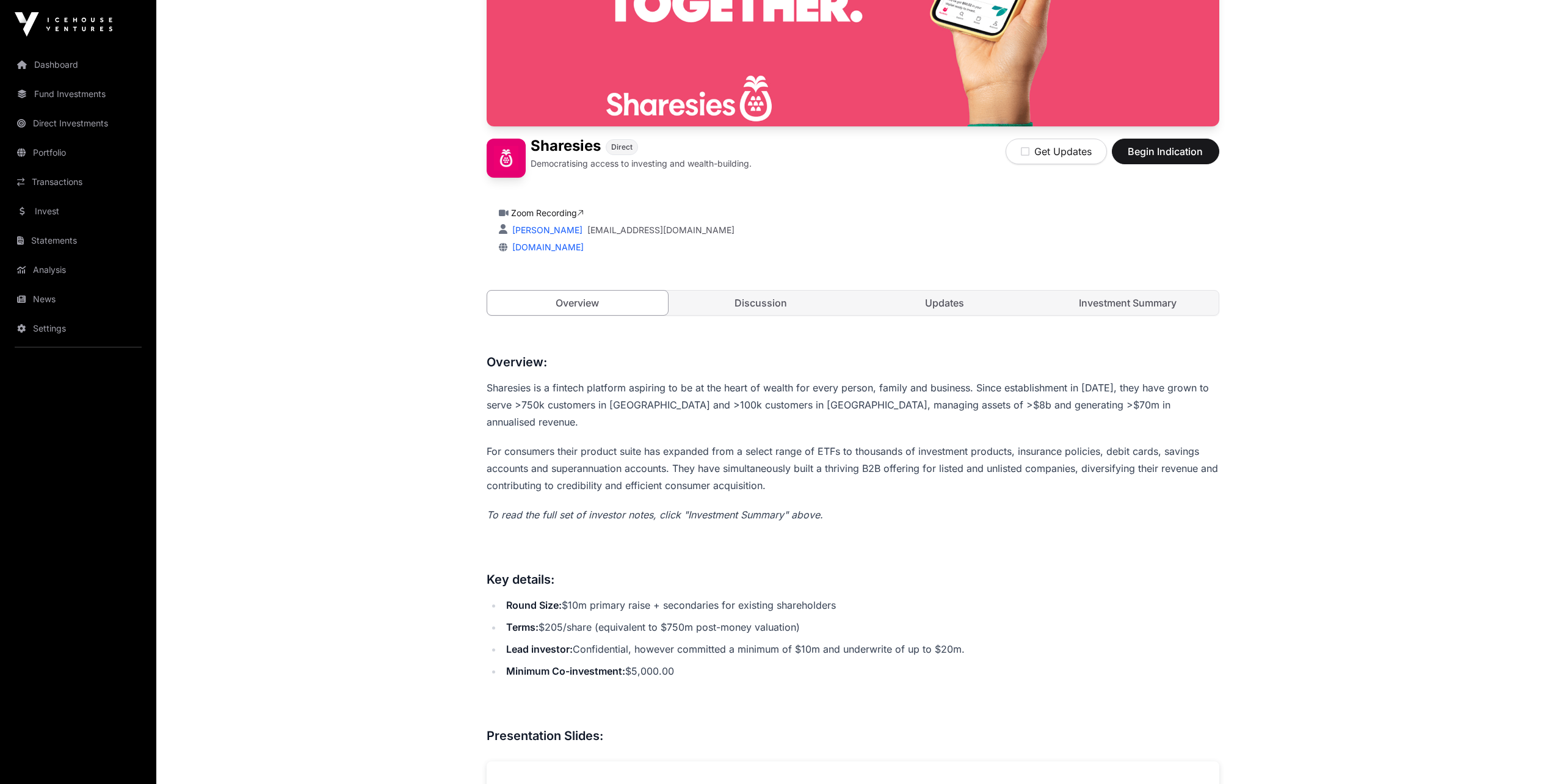
scroll to position [214, 0]
click at [746, 304] on link "Discussion" at bounding box center [761, 303] width 182 height 24
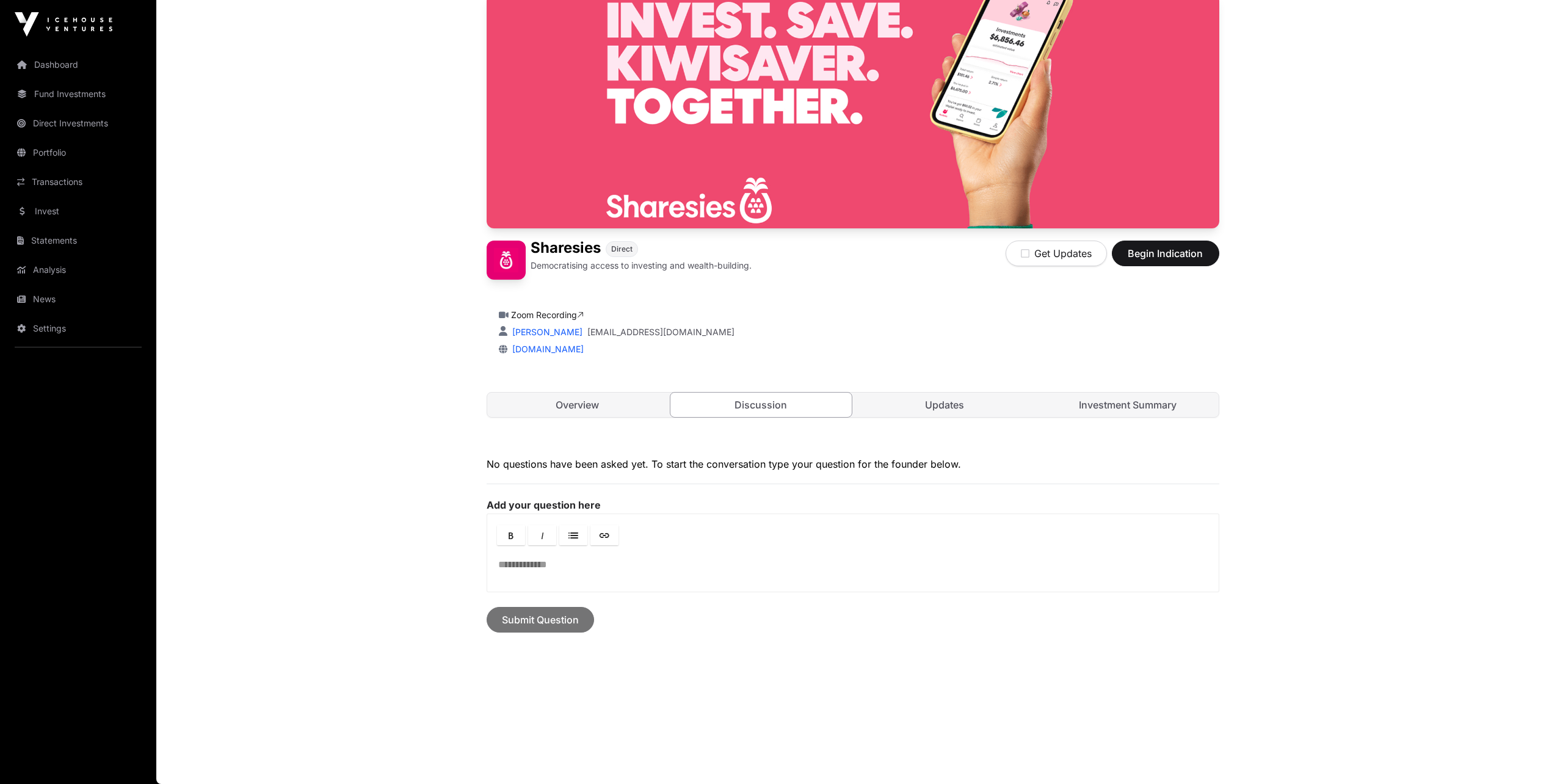
scroll to position [113, 0]
click at [951, 403] on link "Updates" at bounding box center [945, 405] width 182 height 24
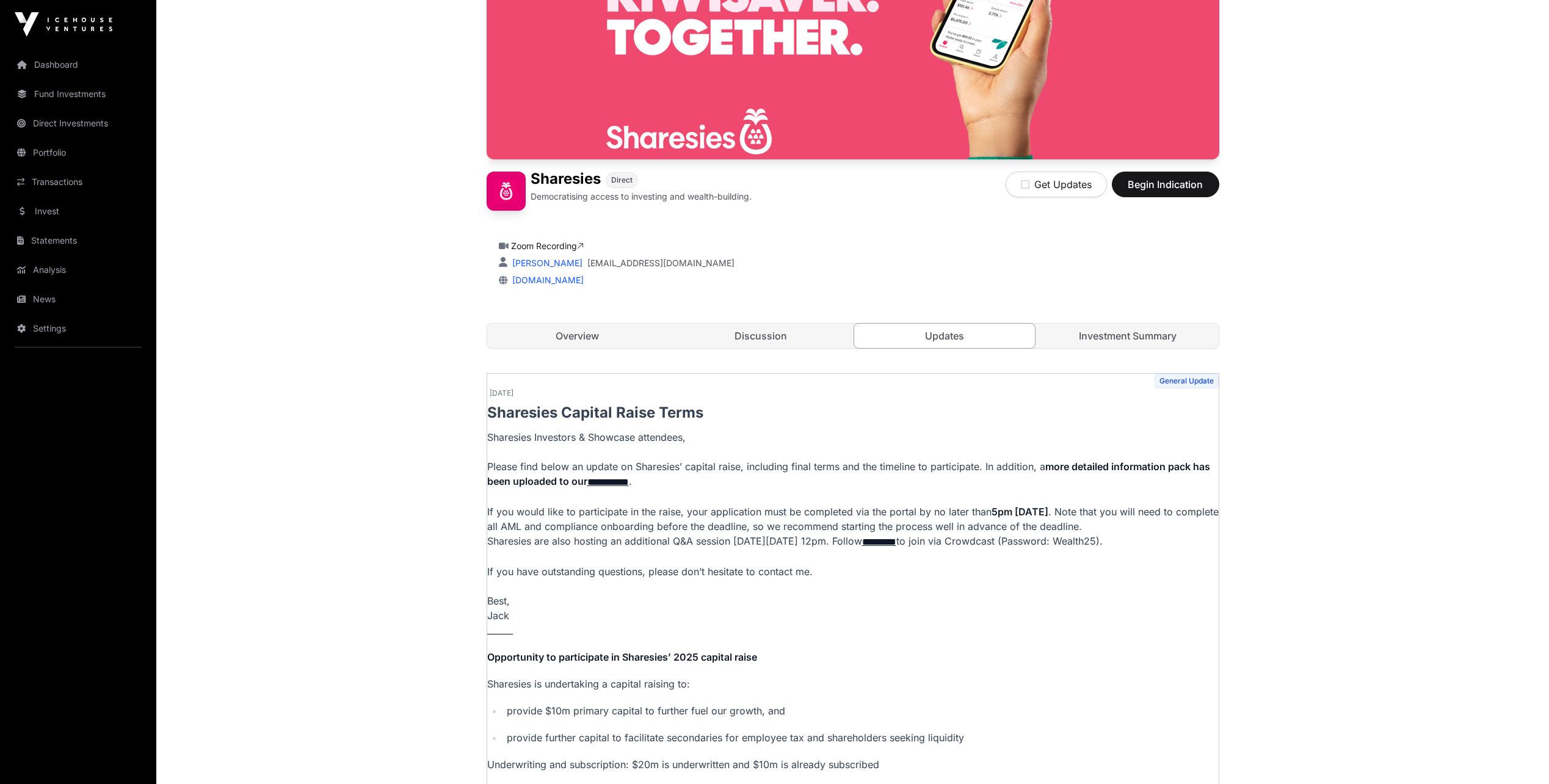
scroll to position [182, 0]
click at [1101, 337] on link "Investment Summary" at bounding box center [1128, 337] width 182 height 24
